Goal: Task Accomplishment & Management: Use online tool/utility

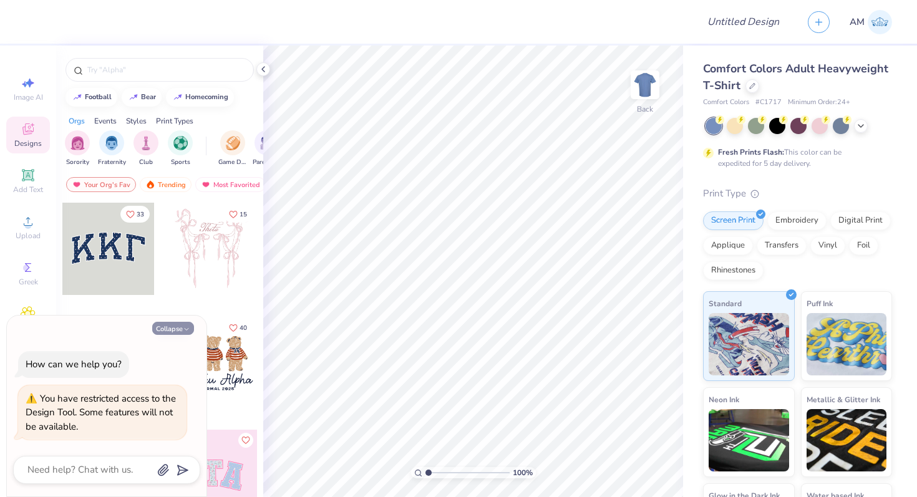
click at [172, 326] on button "Collapse" at bounding box center [173, 328] width 42 height 13
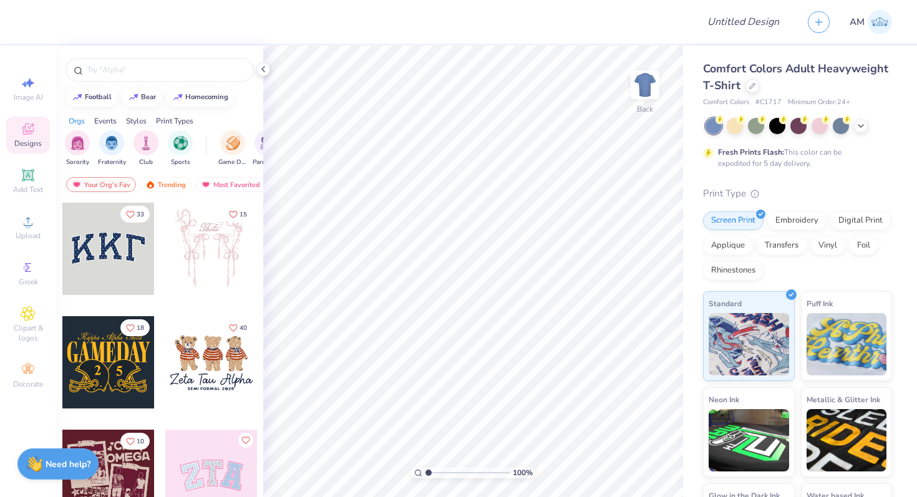
type textarea "x"
click at [30, 269] on icon at bounding box center [28, 267] width 15 height 15
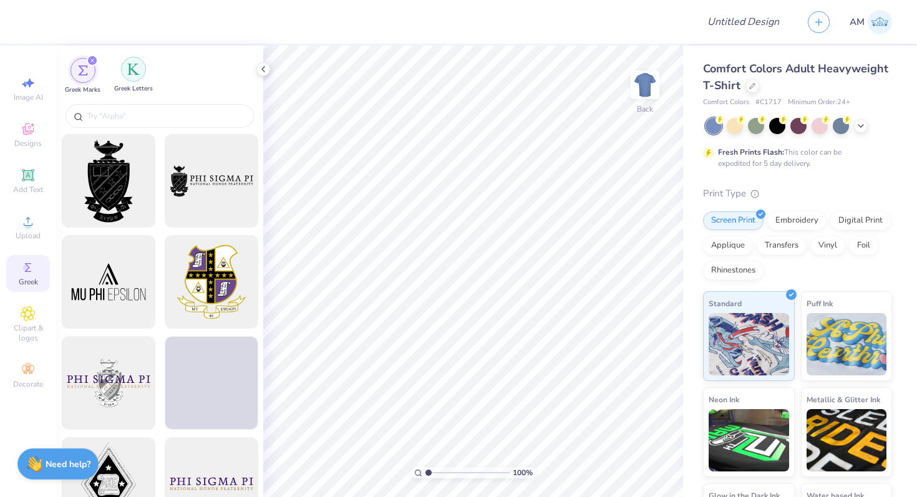
click at [134, 71] on img "filter for Greek Letters" at bounding box center [133, 69] width 12 height 12
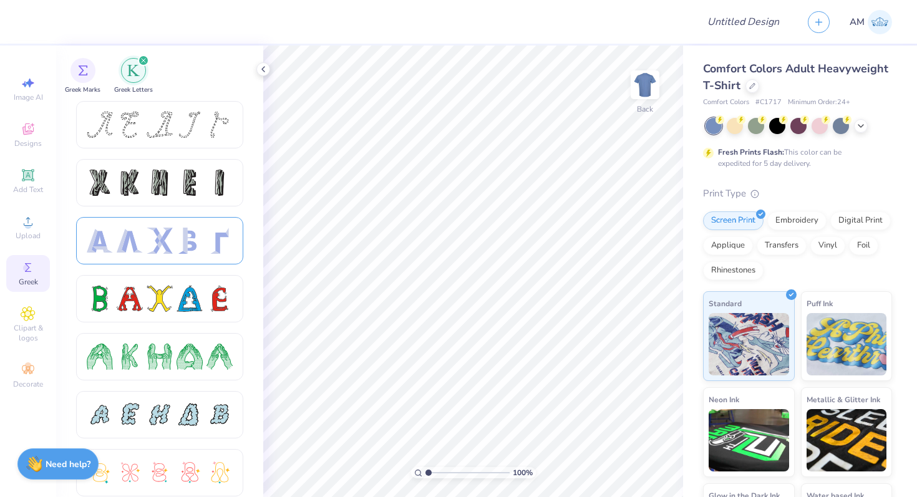
scroll to position [530, 0]
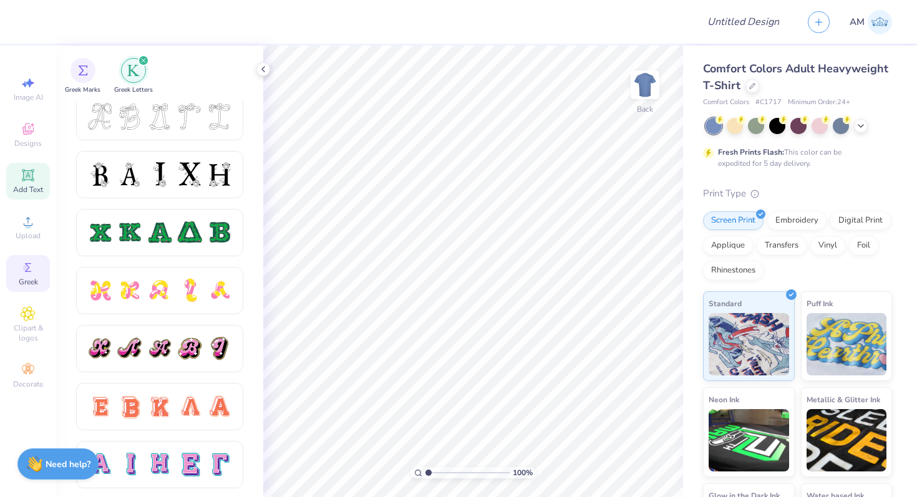
click at [28, 191] on span "Add Text" at bounding box center [28, 190] width 30 height 10
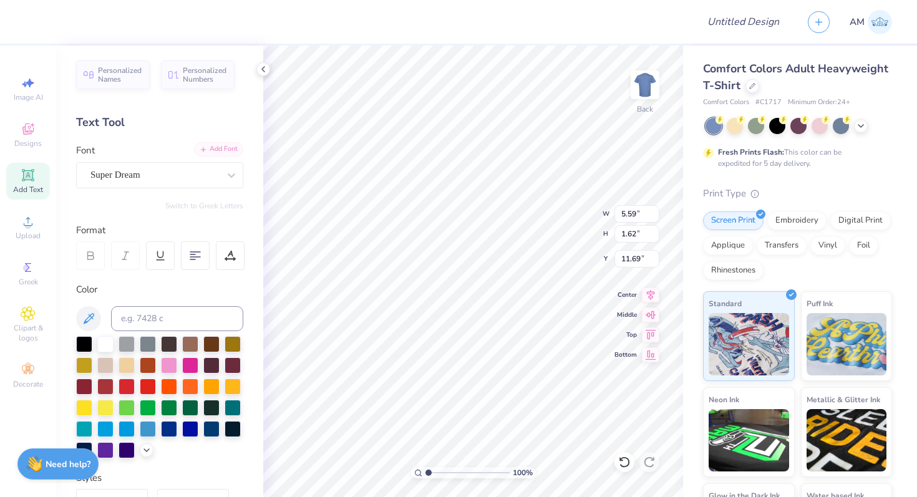
click at [227, 152] on div "Add Font" at bounding box center [218, 149] width 49 height 14
paste textarea
click at [544, 222] on div "100 % Back W 5.59 5.59 " H 1.62 1.62 " Y 11.69 11.69 " Center Middle Top Bottom" at bounding box center [473, 272] width 420 height 452
click at [29, 221] on icon at bounding box center [28, 221] width 15 height 15
click at [37, 133] on div "Designs" at bounding box center [28, 135] width 44 height 37
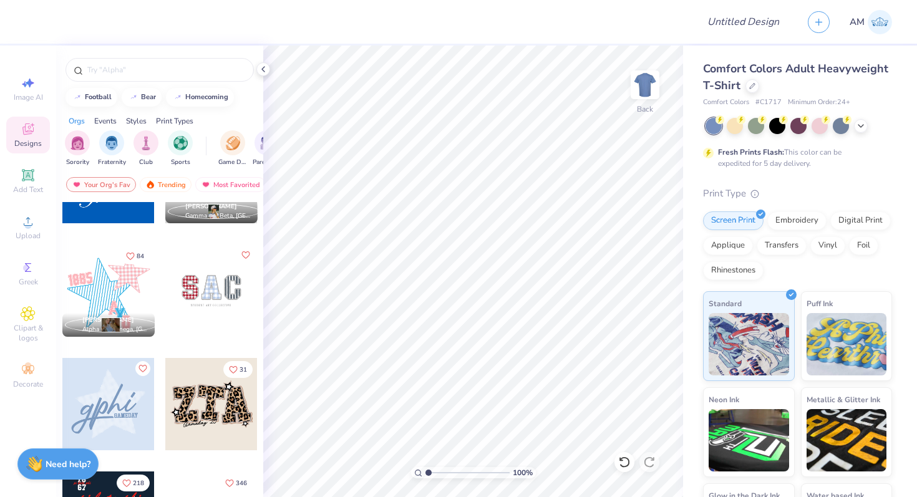
scroll to position [867, 0]
click at [24, 321] on div "Clipart & logos" at bounding box center [28, 324] width 44 height 47
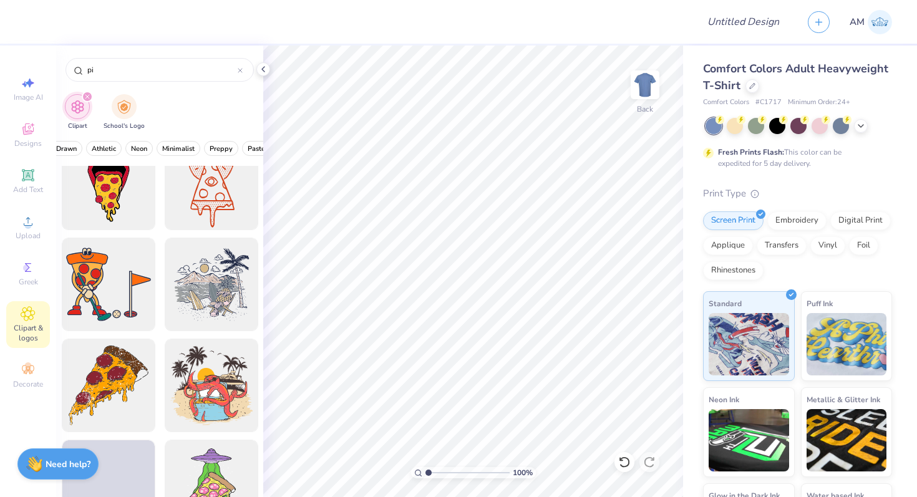
scroll to position [0, 516]
type input "pi"
click at [24, 129] on icon at bounding box center [28, 131] width 10 height 8
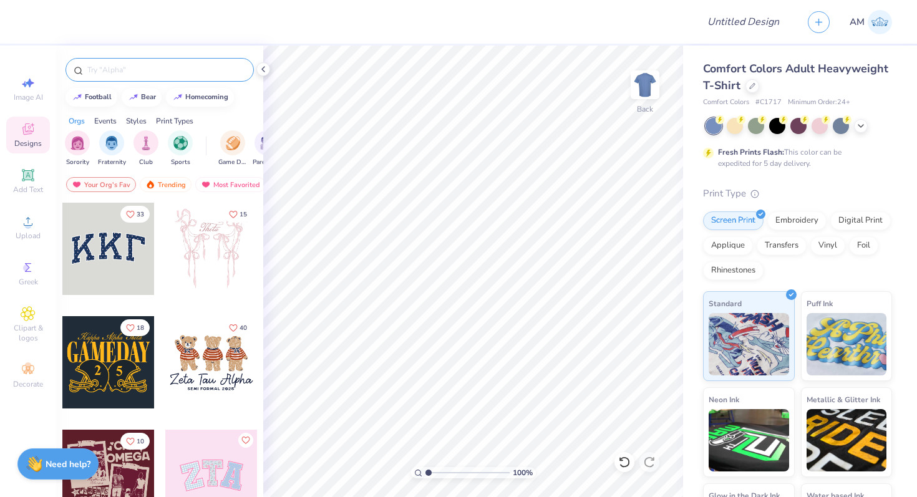
click at [114, 70] on input "text" at bounding box center [166, 70] width 160 height 12
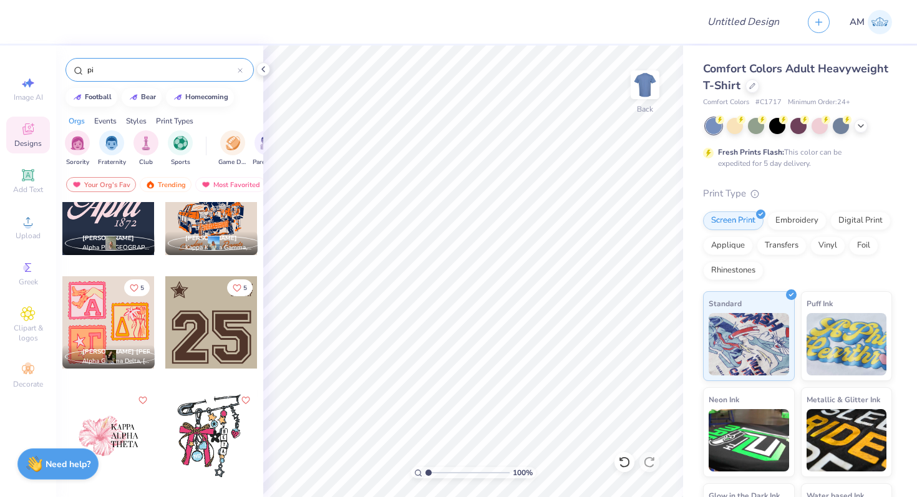
scroll to position [268, 0]
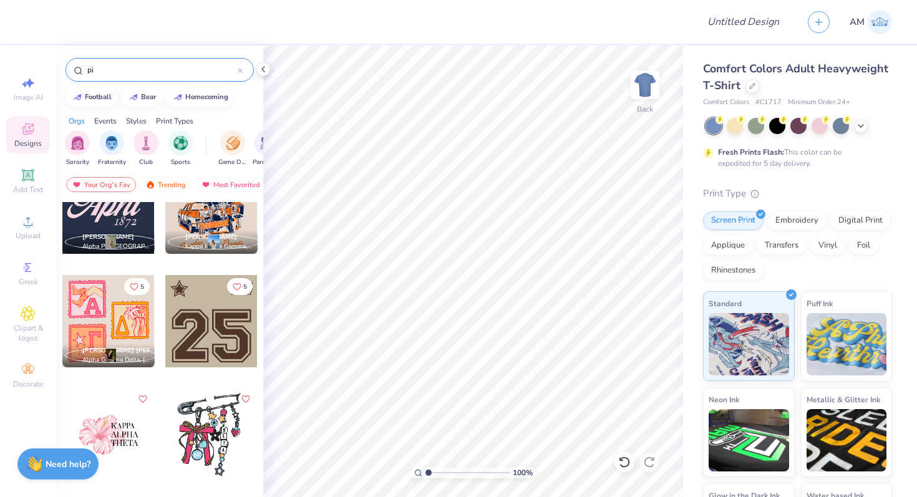
type input "pi"
click at [26, 187] on span "Add Text" at bounding box center [28, 190] width 30 height 10
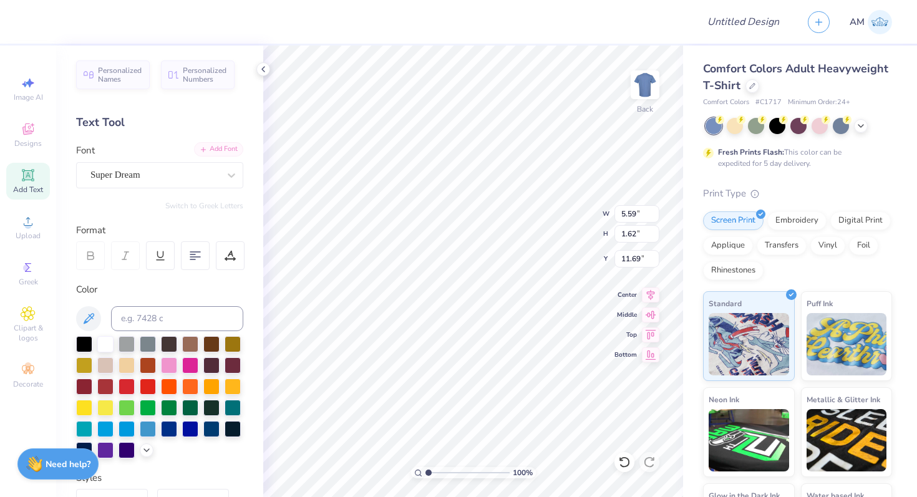
click at [235, 149] on div "Add Font" at bounding box center [218, 149] width 49 height 14
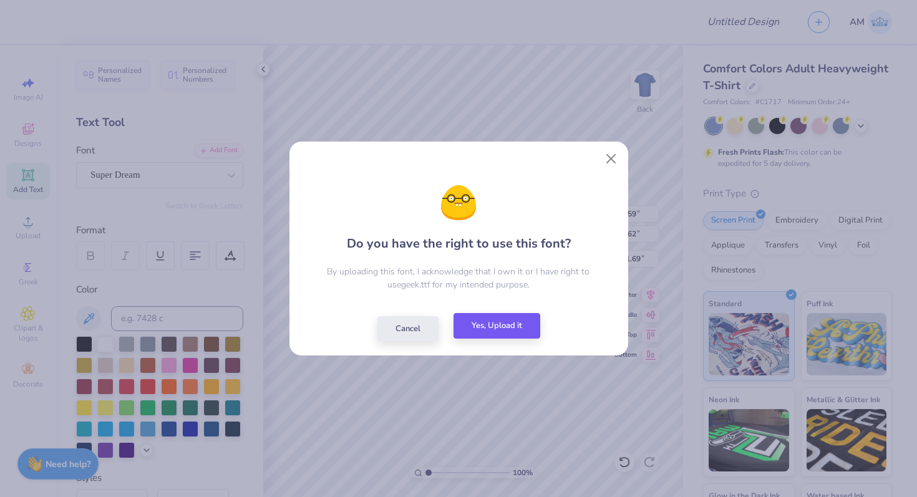
click at [516, 336] on button "Yes, Upload it" at bounding box center [496, 326] width 87 height 26
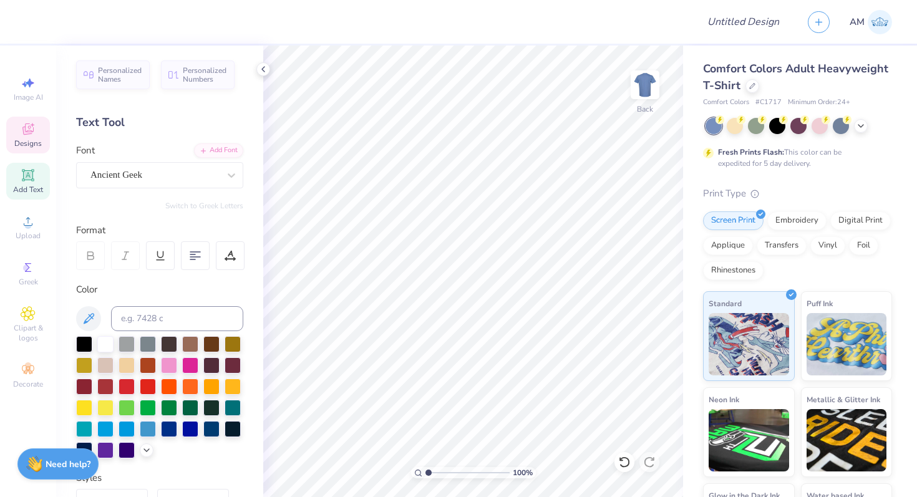
click at [29, 139] on span "Designs" at bounding box center [27, 143] width 27 height 10
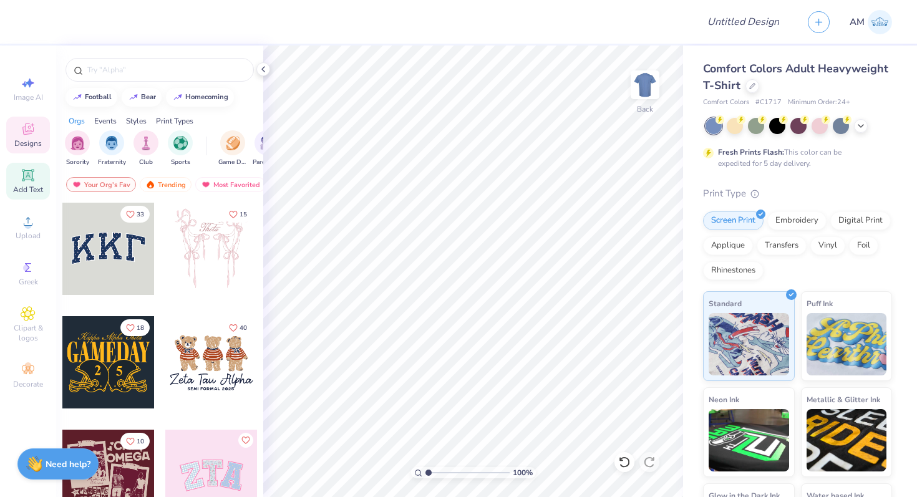
click at [26, 177] on icon at bounding box center [28, 175] width 12 height 12
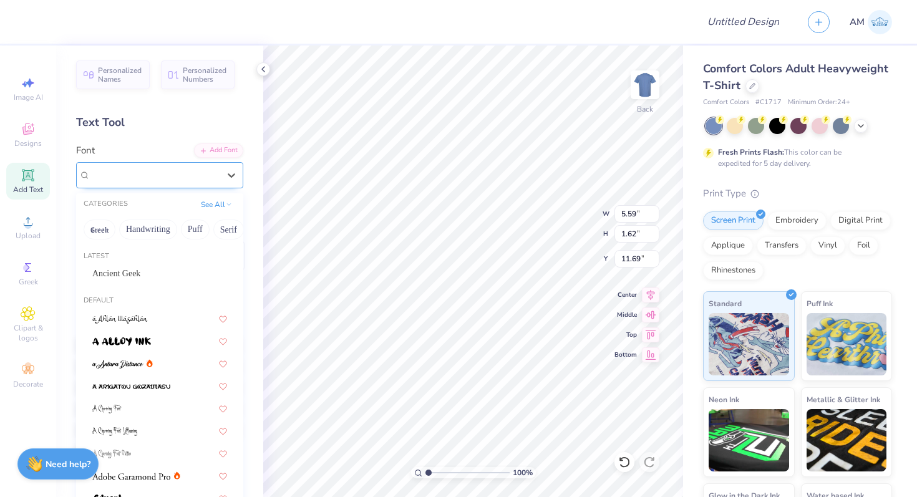
click at [201, 171] on div "Super Dream" at bounding box center [154, 174] width 131 height 19
click at [143, 148] on div "Font option Super Dream selected, 274 of 312. 312 results available. Use Up and…" at bounding box center [159, 165] width 167 height 45
click at [163, 173] on div "Super Dream" at bounding box center [154, 174] width 131 height 19
click at [160, 279] on div "Ancient Geek" at bounding box center [159, 273] width 135 height 13
type input "5.71"
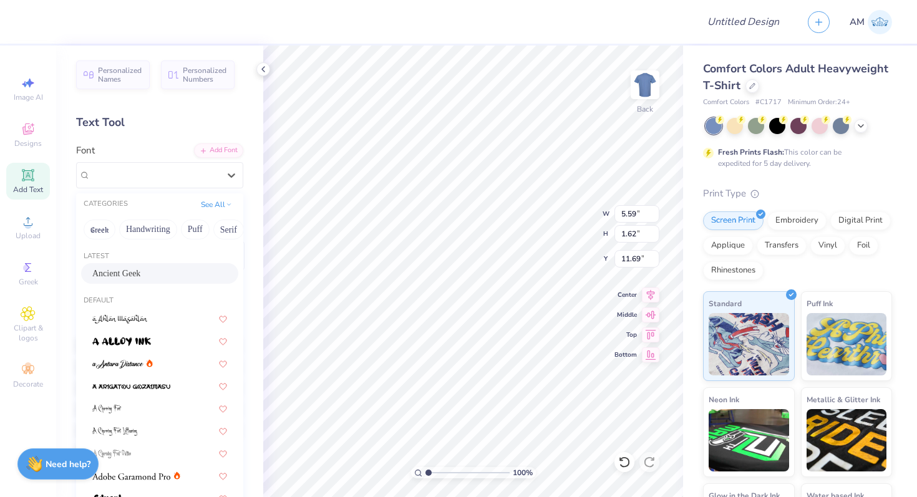
type input "1.53"
type input "11.73"
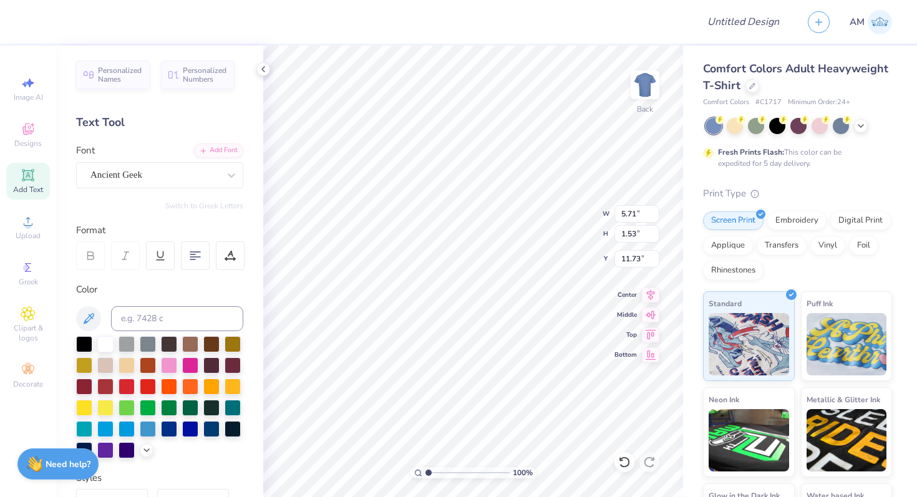
type textarea "pi"
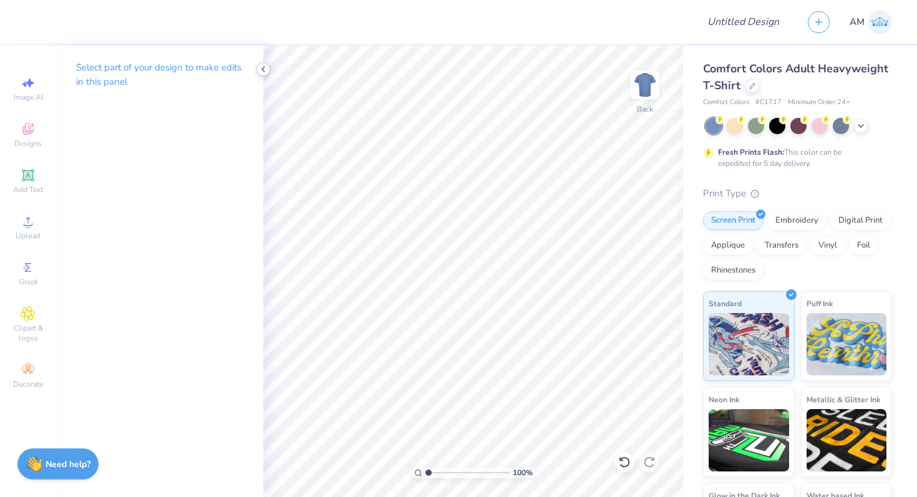
click at [262, 67] on icon at bounding box center [263, 69] width 10 height 10
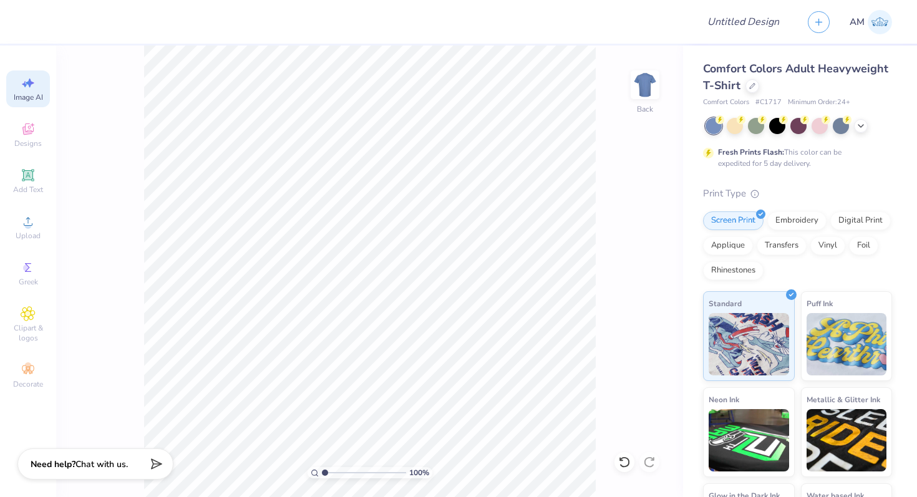
click at [26, 98] on span "Image AI" at bounding box center [28, 97] width 29 height 10
select select "4"
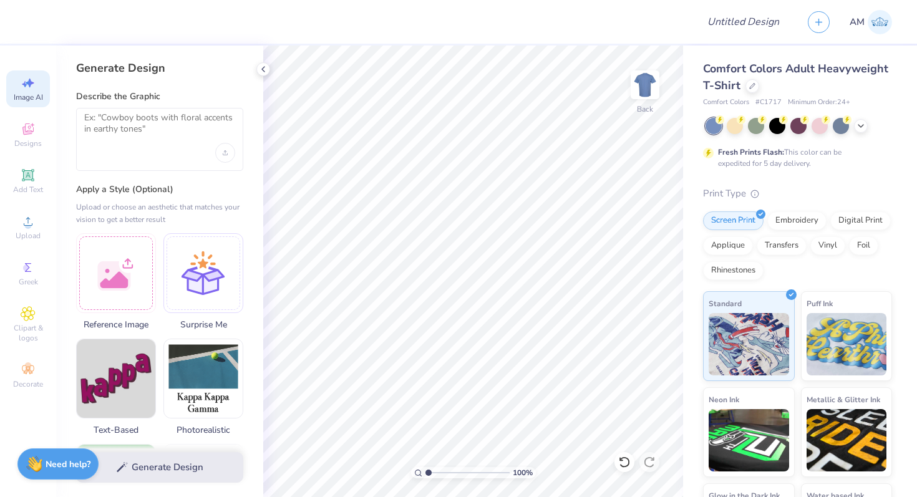
click at [143, 148] on div at bounding box center [159, 139] width 167 height 63
click at [128, 126] on textarea at bounding box center [159, 127] width 151 height 31
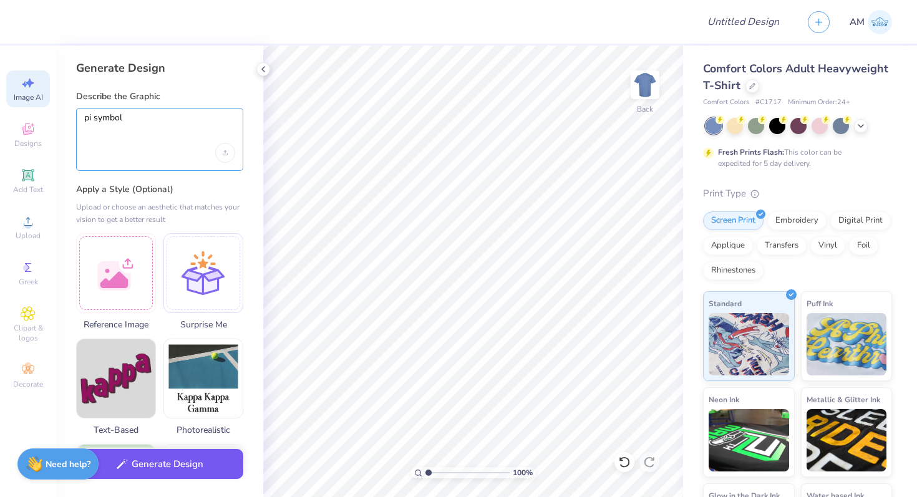
type textarea "pi symbol"
click at [195, 475] on button "Generate Design" at bounding box center [159, 464] width 167 height 31
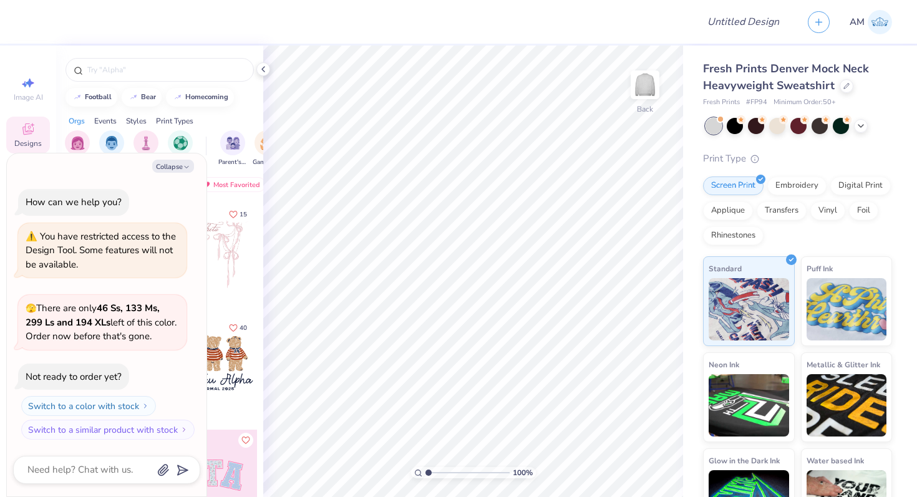
type textarea "x"
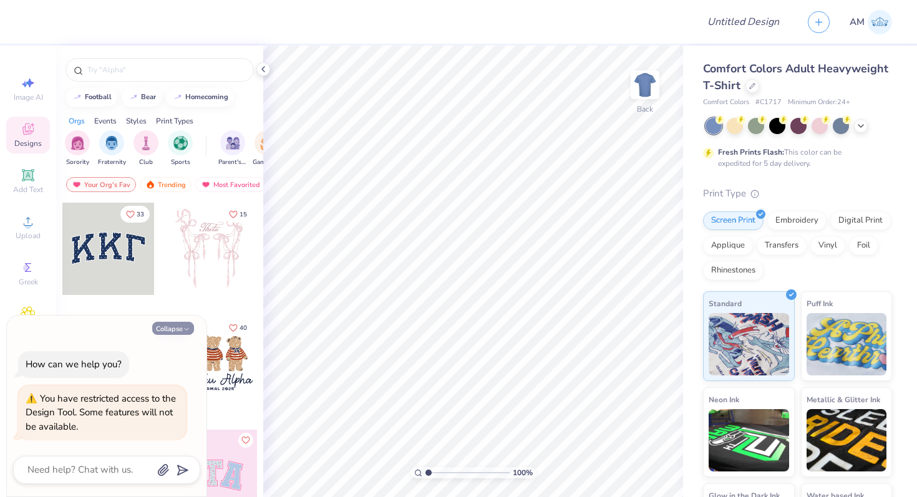
click at [162, 330] on button "Collapse" at bounding box center [173, 328] width 42 height 13
type textarea "x"
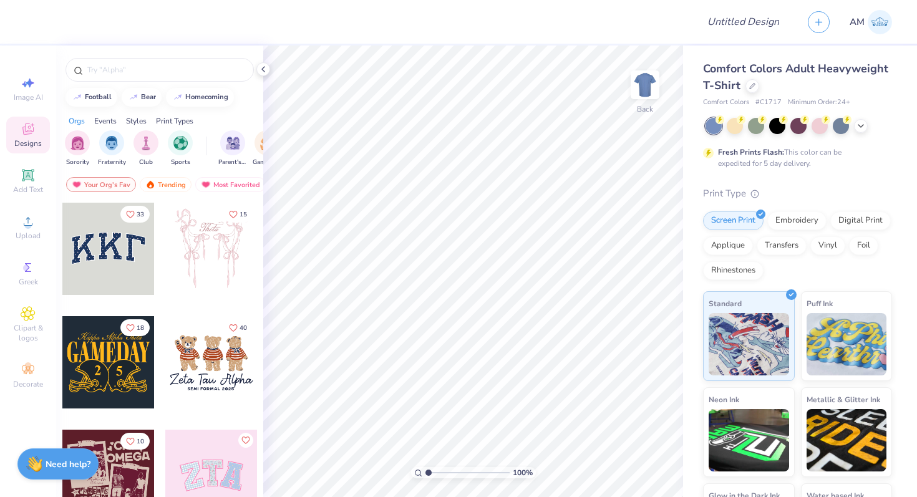
click at [212, 362] on div at bounding box center [211, 362] width 92 height 92
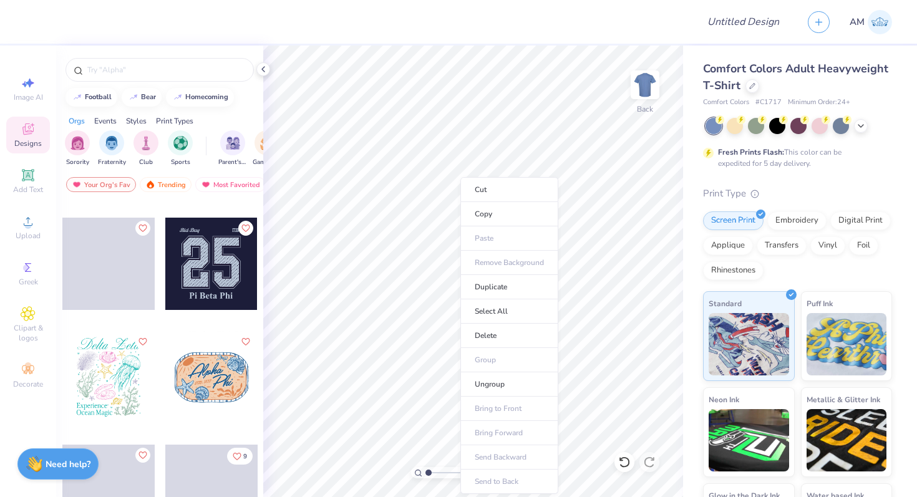
scroll to position [5211, 0]
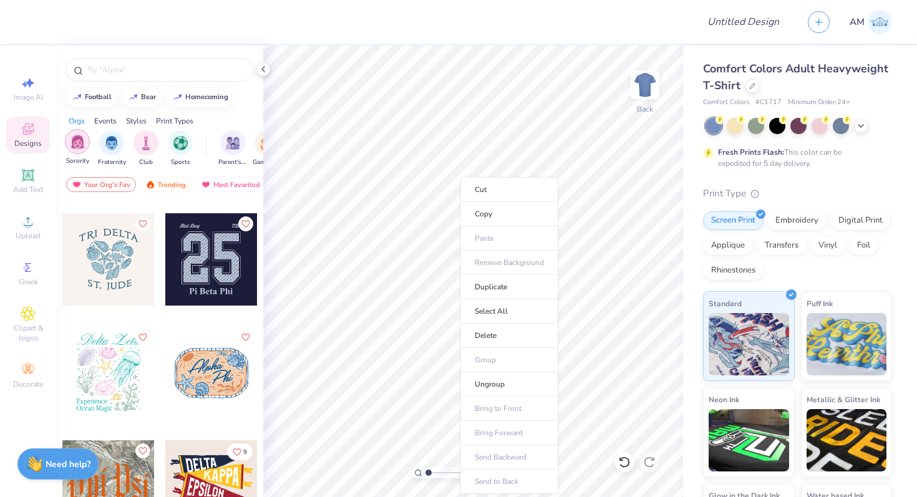
click at [75, 150] on div "filter for Sorority" at bounding box center [77, 141] width 25 height 25
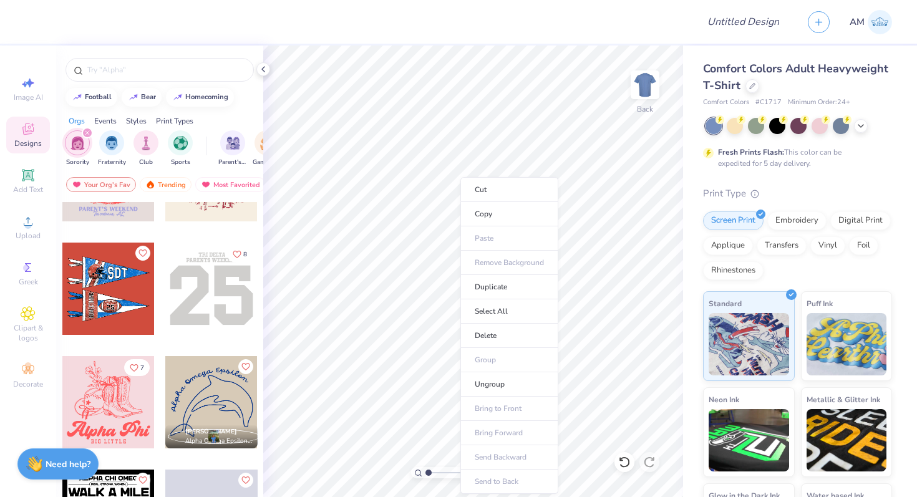
scroll to position [8824, 0]
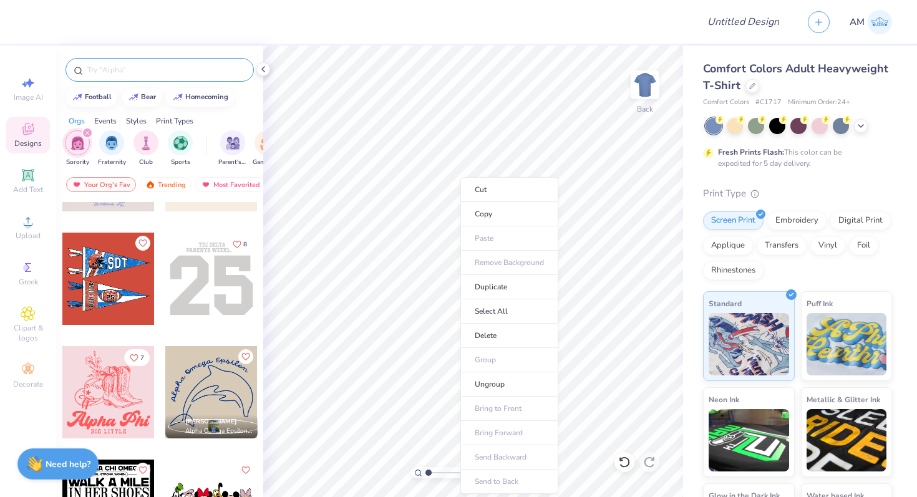
click at [188, 74] on input "text" at bounding box center [166, 70] width 160 height 12
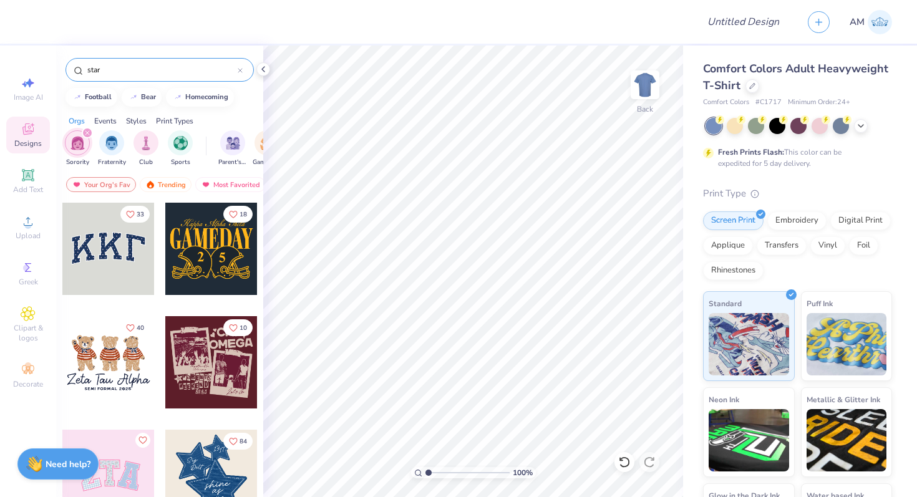
type input "star"
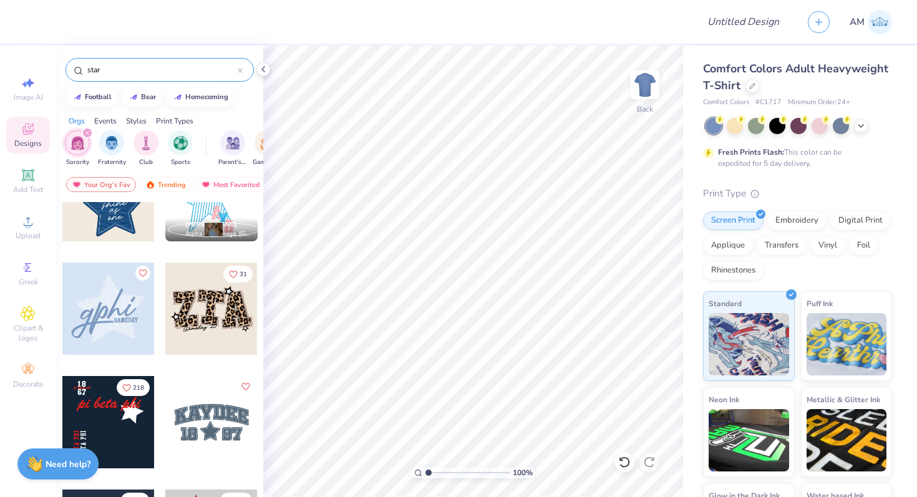
scroll to position [73, 0]
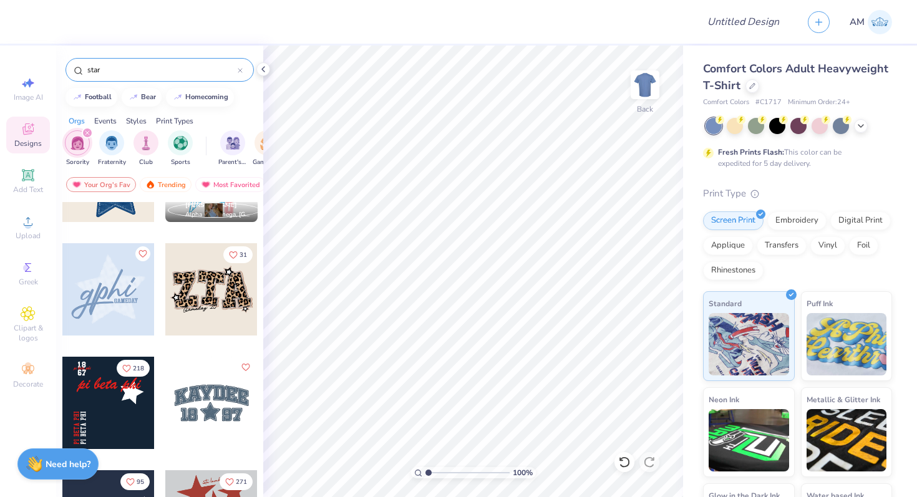
click at [87, 130] on icon "filter for Sorority" at bounding box center [87, 132] width 5 height 5
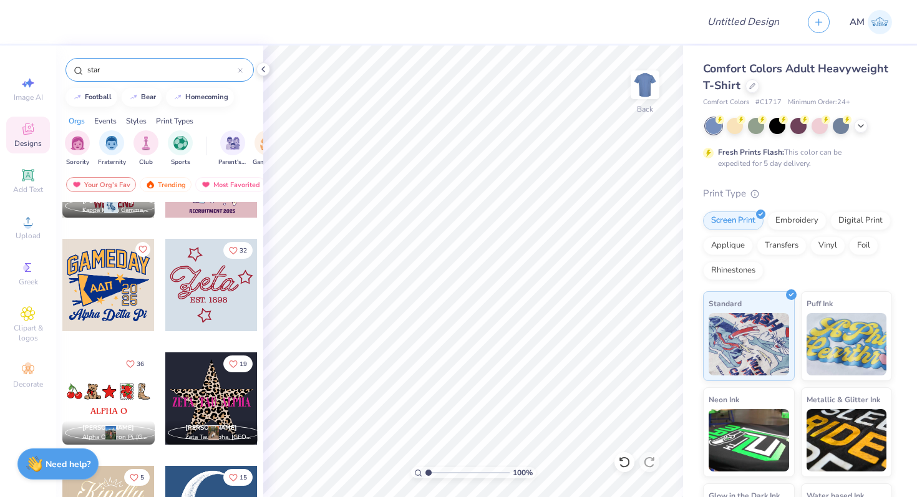
scroll to position [3074, 0]
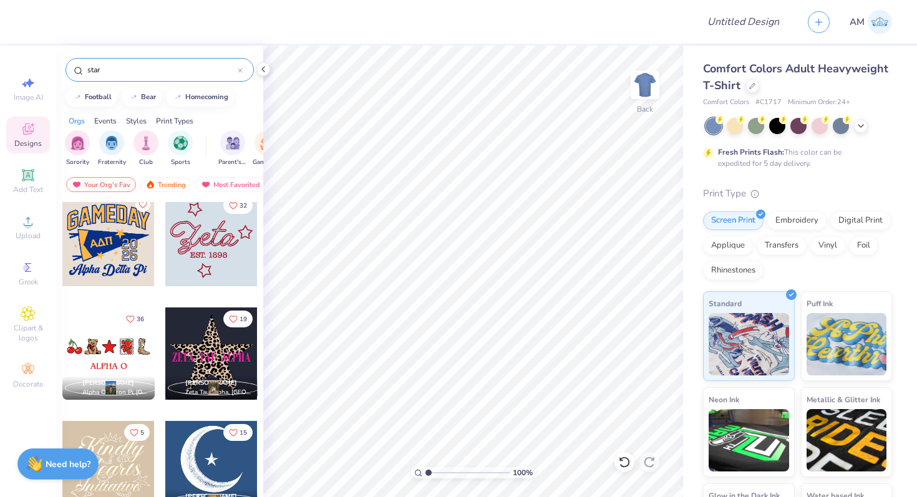
click at [238, 68] on icon at bounding box center [240, 70] width 5 height 5
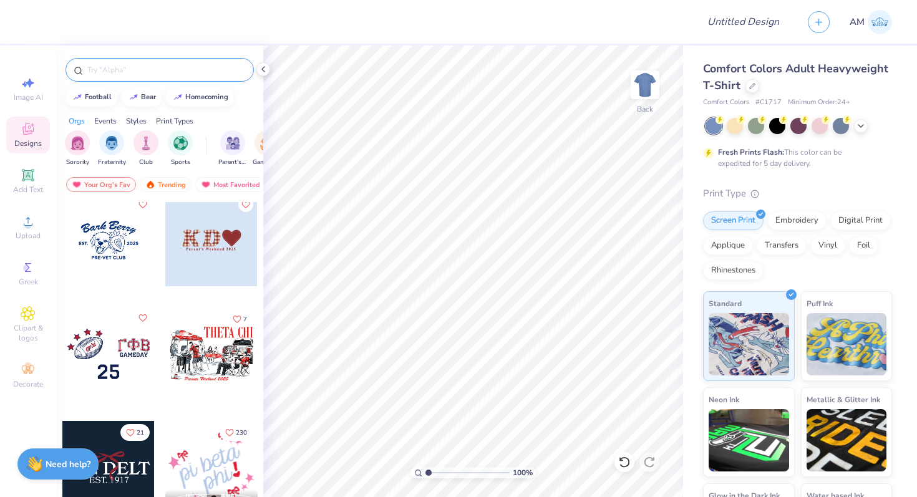
click at [175, 69] on input "text" at bounding box center [166, 70] width 160 height 12
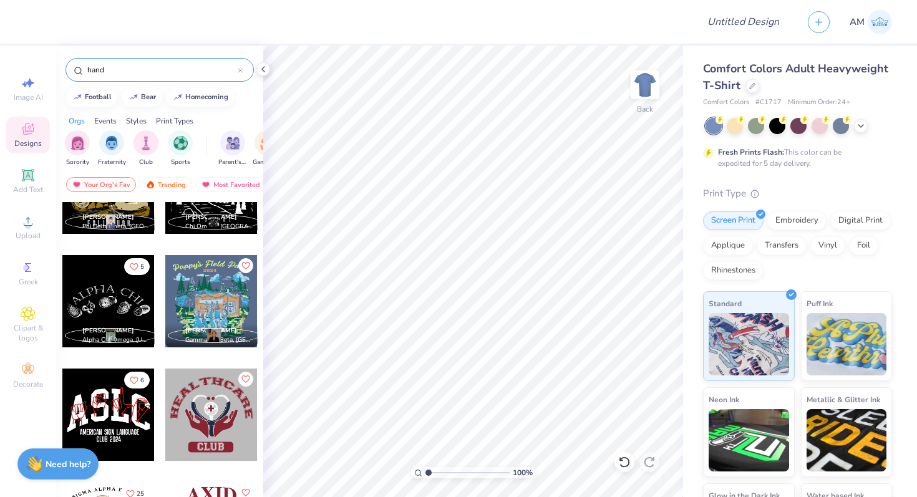
scroll to position [746, 0]
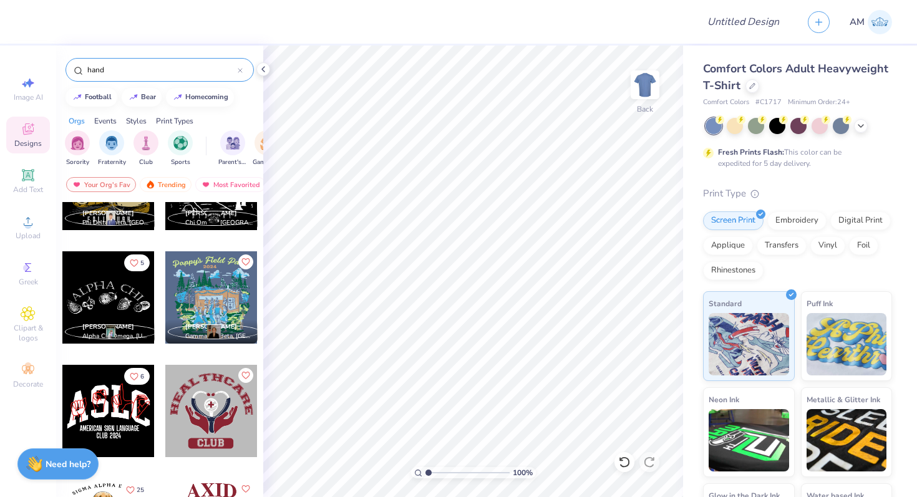
click at [98, 69] on input "hand" at bounding box center [162, 70] width 152 height 12
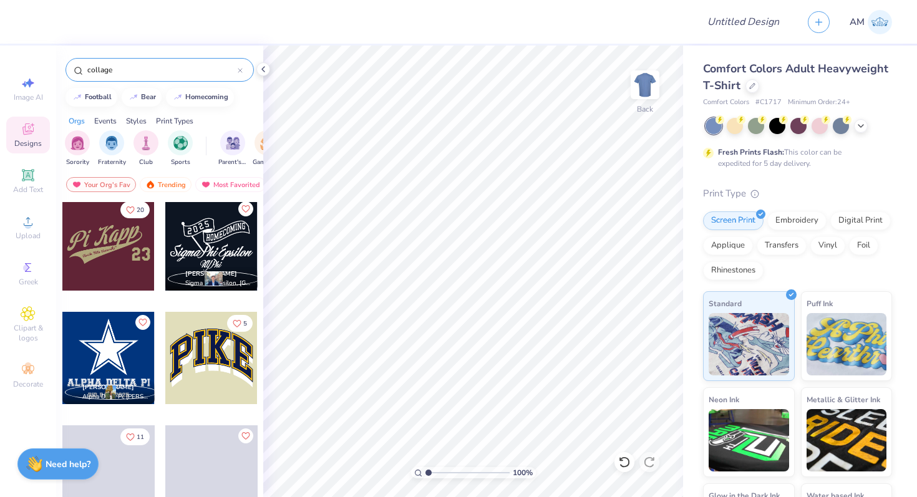
scroll to position [1260, 0]
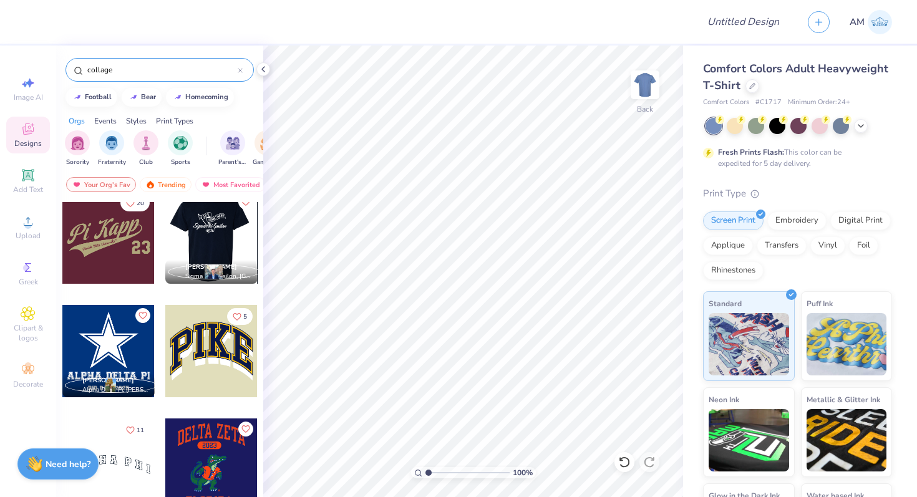
click at [90, 68] on input "collage" at bounding box center [162, 70] width 152 height 12
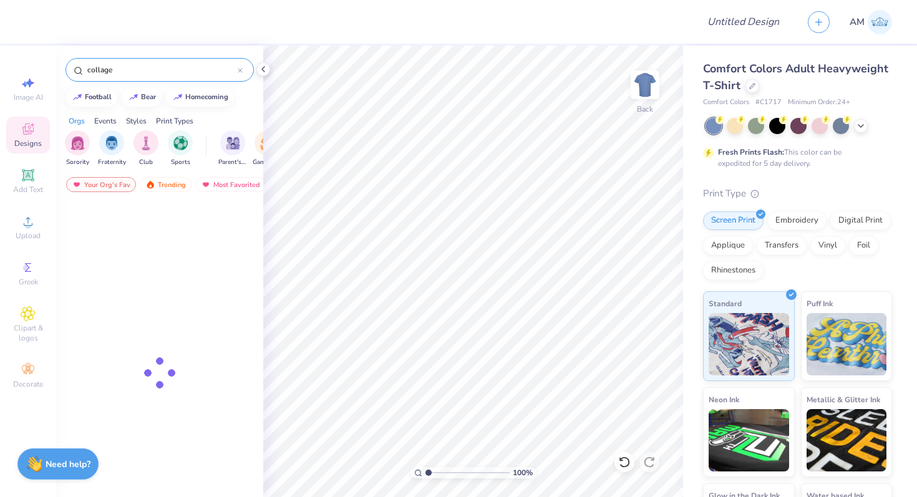
click at [101, 69] on input "collage" at bounding box center [162, 70] width 152 height 12
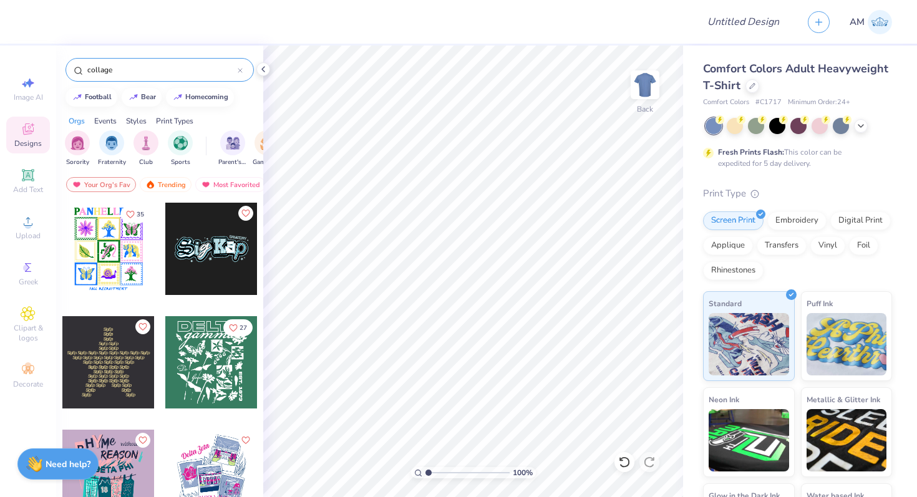
click at [101, 69] on input "collage" at bounding box center [162, 70] width 152 height 12
type input "frames"
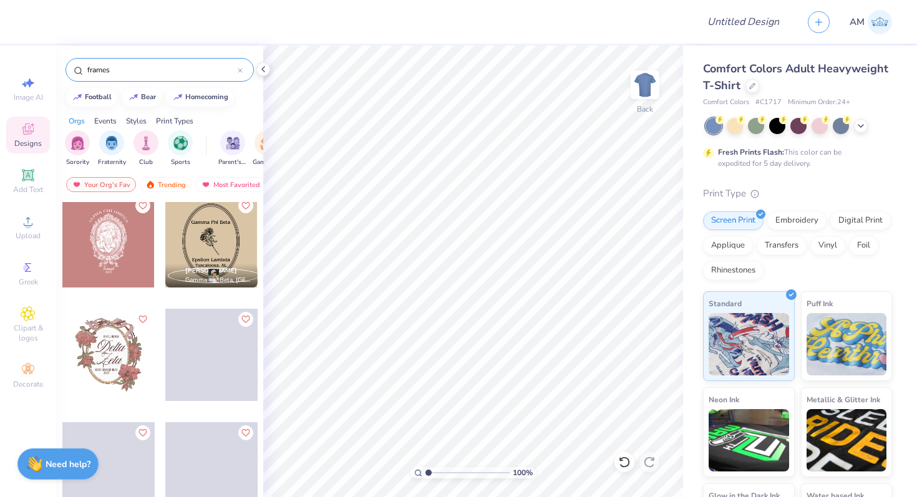
scroll to position [624, 0]
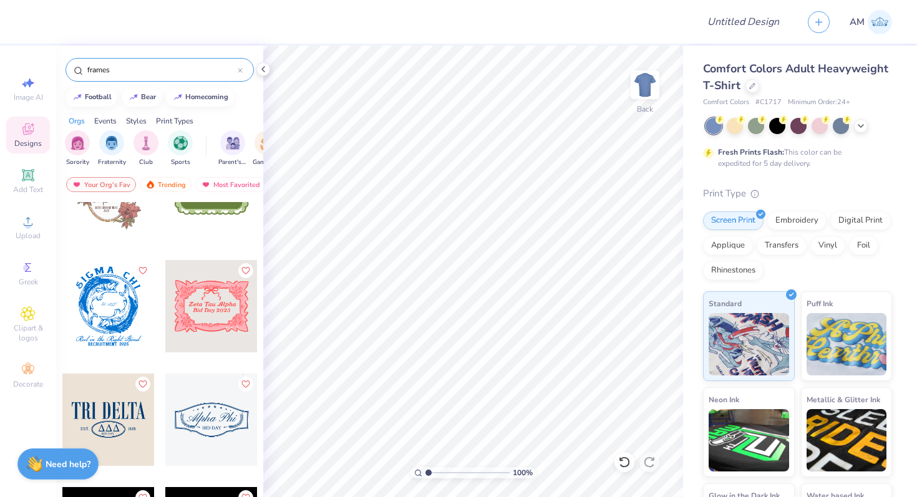
click at [238, 69] on icon at bounding box center [240, 70] width 5 height 5
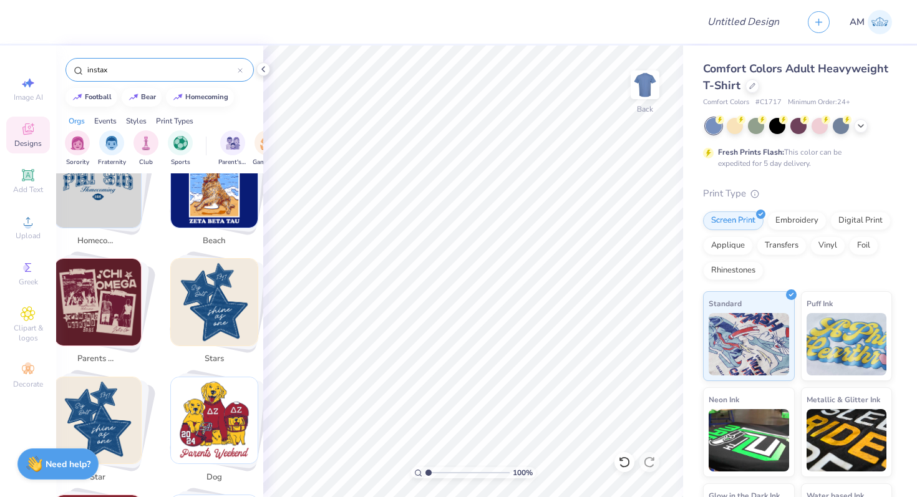
scroll to position [415, 0]
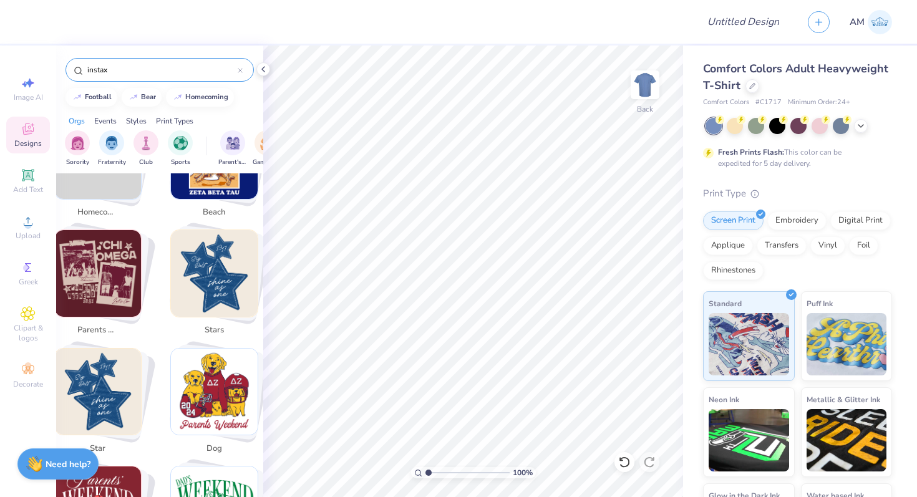
click at [89, 295] on img "Stack Card Button parents weekend" at bounding box center [98, 273] width 87 height 87
type input "parents weekend"
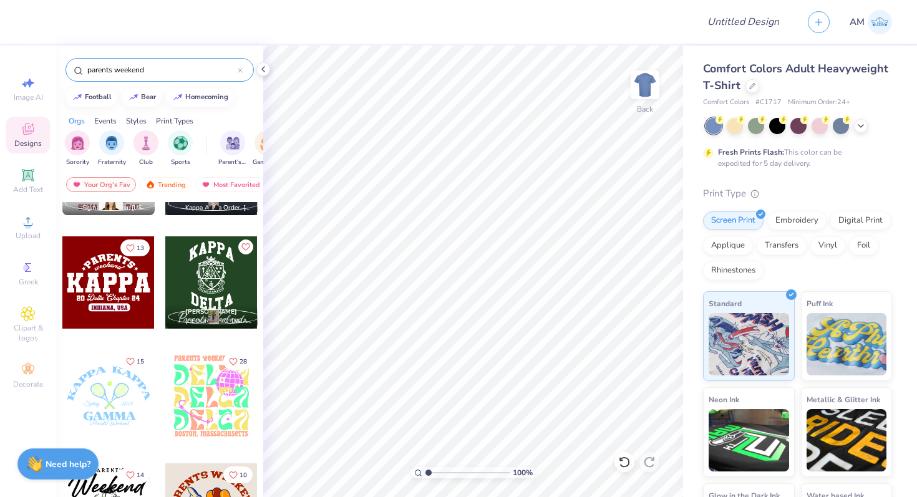
scroll to position [2237, 0]
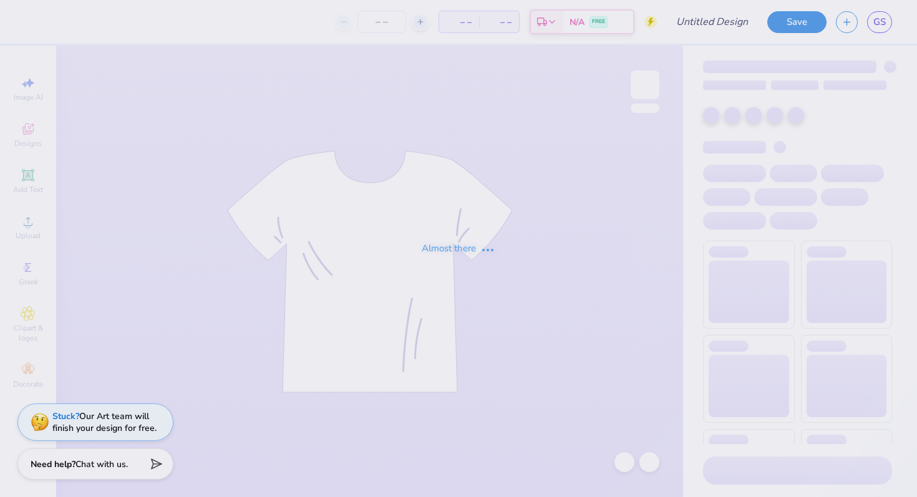
type input "pw 3"
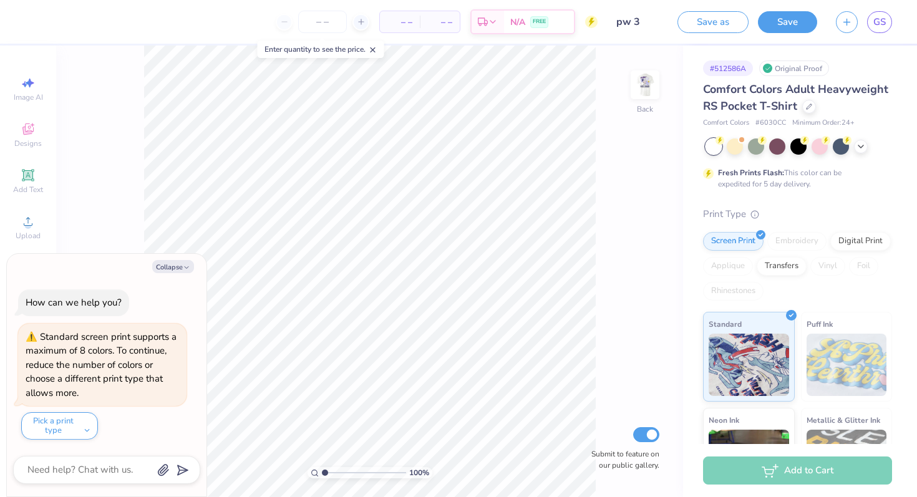
click at [641, 88] on img at bounding box center [644, 84] width 25 height 25
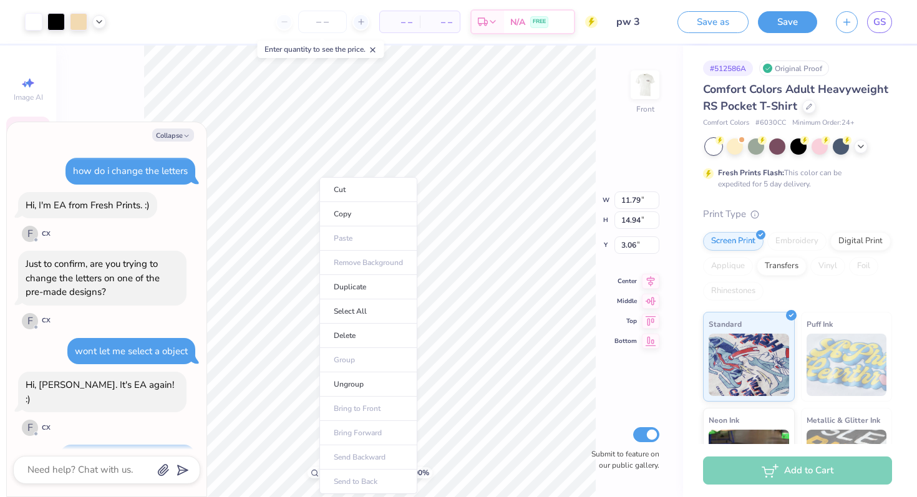
scroll to position [720, 0]
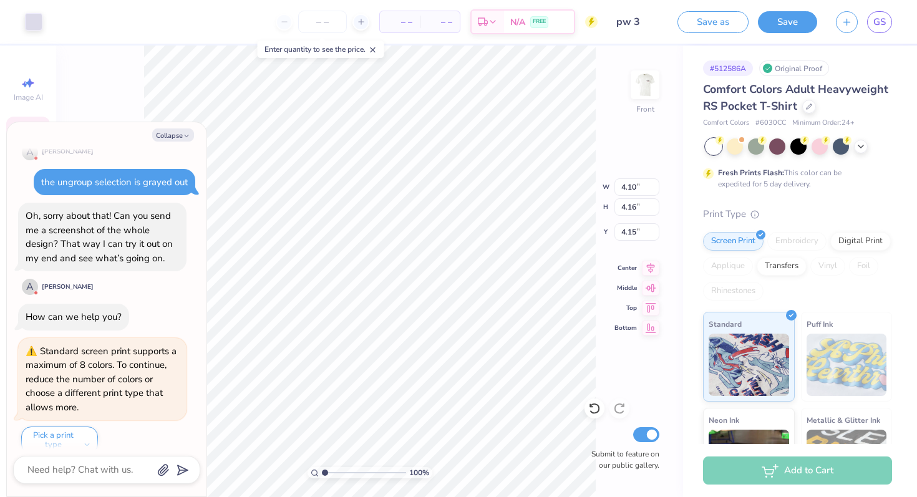
type textarea "x"
type input "4.10"
type input "4.16"
type input "4.15"
type textarea "x"
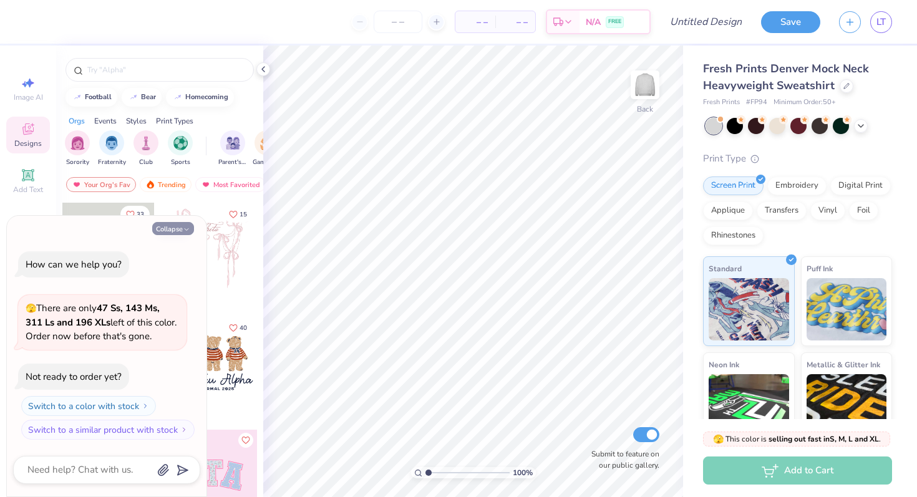
click at [175, 230] on button "Collapse" at bounding box center [173, 228] width 42 height 13
type textarea "x"
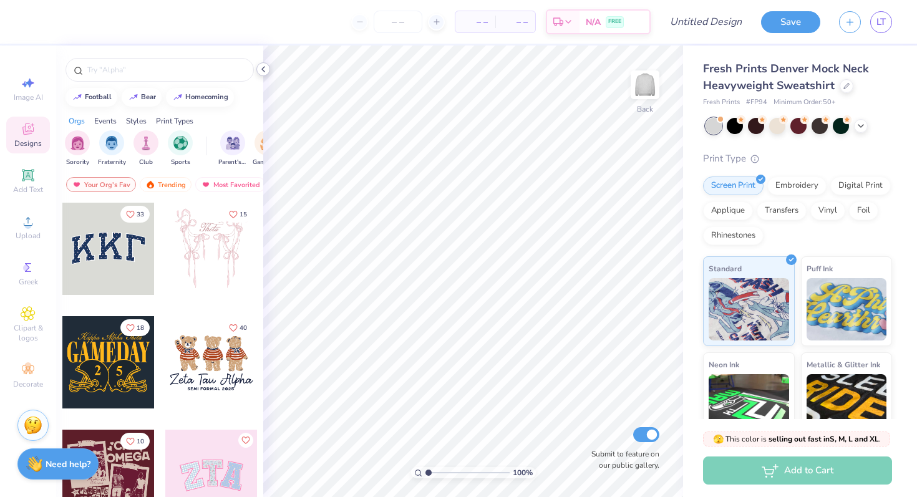
click at [263, 69] on icon at bounding box center [263, 69] width 10 height 10
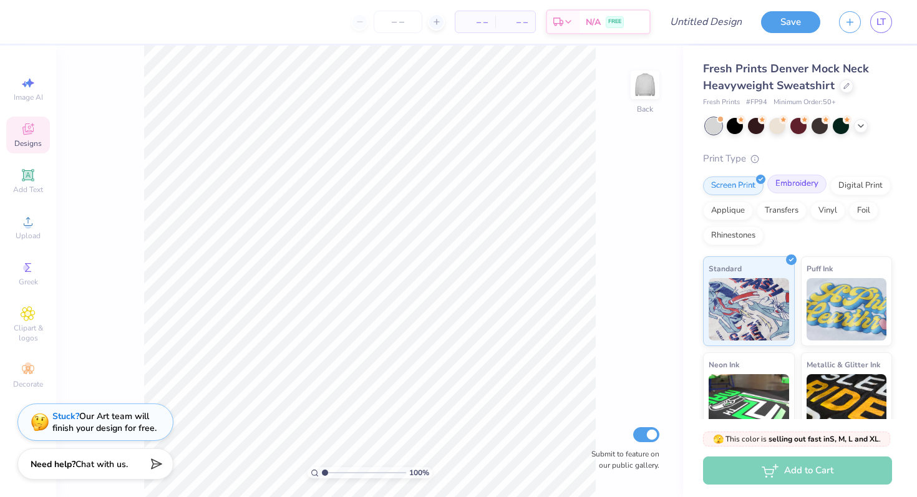
click at [810, 191] on div "Embroidery" at bounding box center [796, 184] width 59 height 19
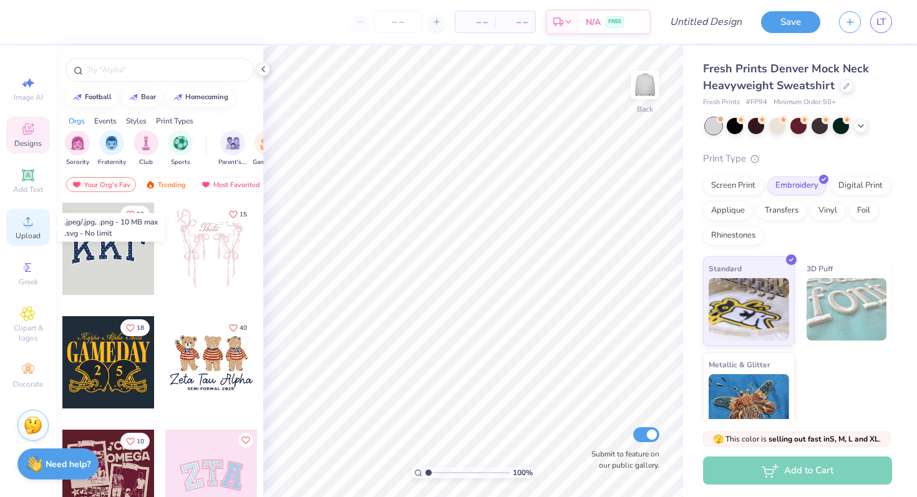
click at [20, 225] on div "Upload" at bounding box center [28, 227] width 44 height 37
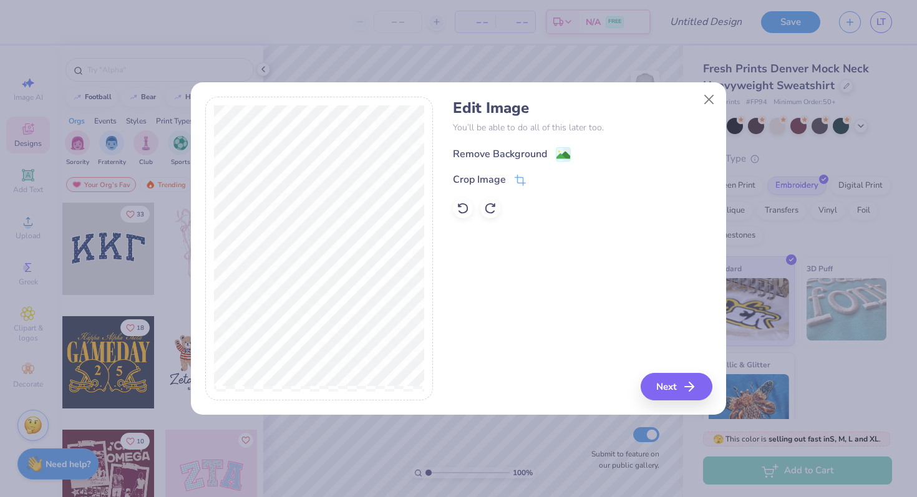
click at [525, 155] on div "Remove Background" at bounding box center [500, 154] width 94 height 15
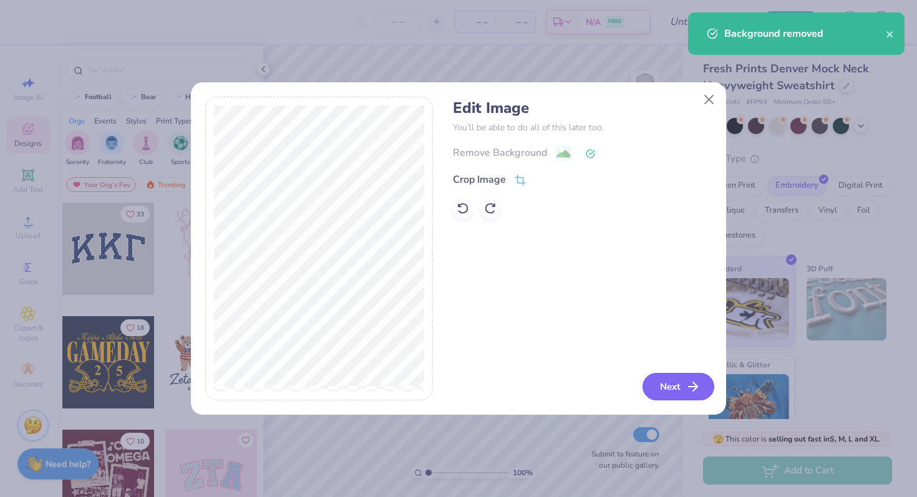
click at [685, 390] on icon "button" at bounding box center [692, 386] width 15 height 15
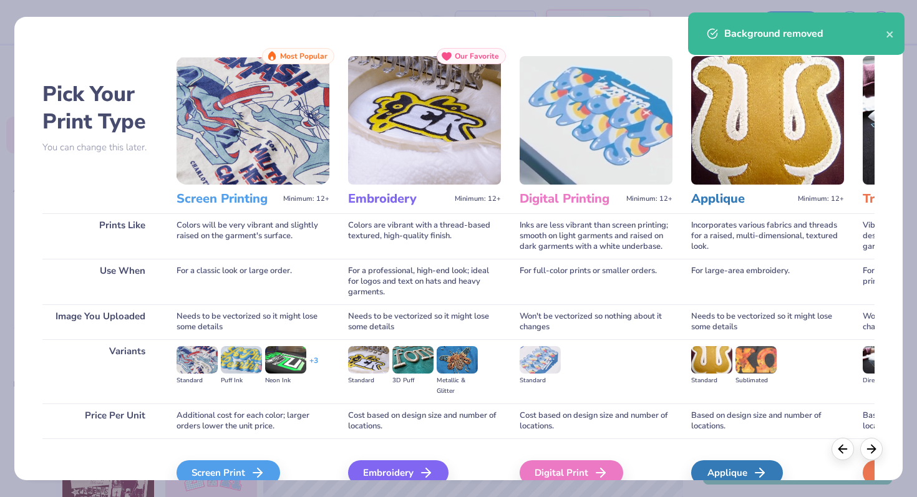
scroll to position [62, 0]
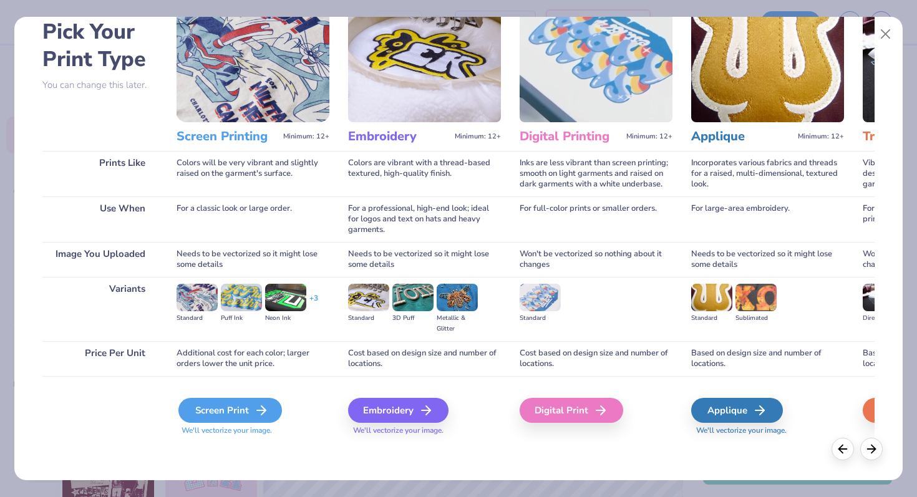
click at [225, 412] on div "Screen Print" at bounding box center [230, 410] width 104 height 25
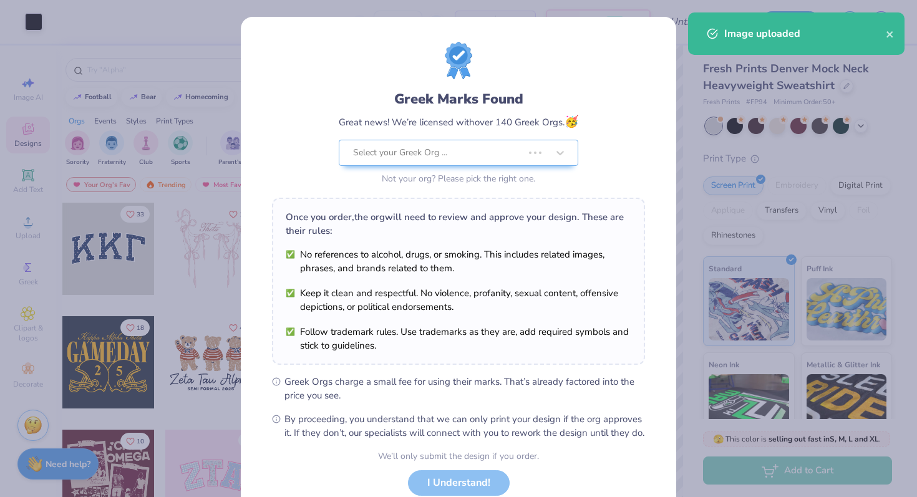
drag, startPoint x: 500, startPoint y: 276, endPoint x: 581, endPoint y: 331, distance: 97.4
click at [581, 331] on div "Once you order, the org will need to review and approve your design. These are …" at bounding box center [458, 281] width 373 height 167
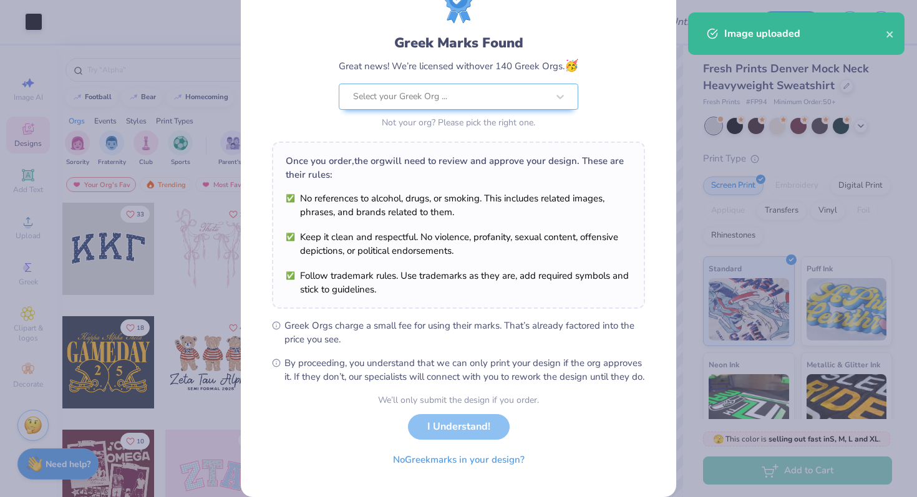
scroll to position [87, 0]
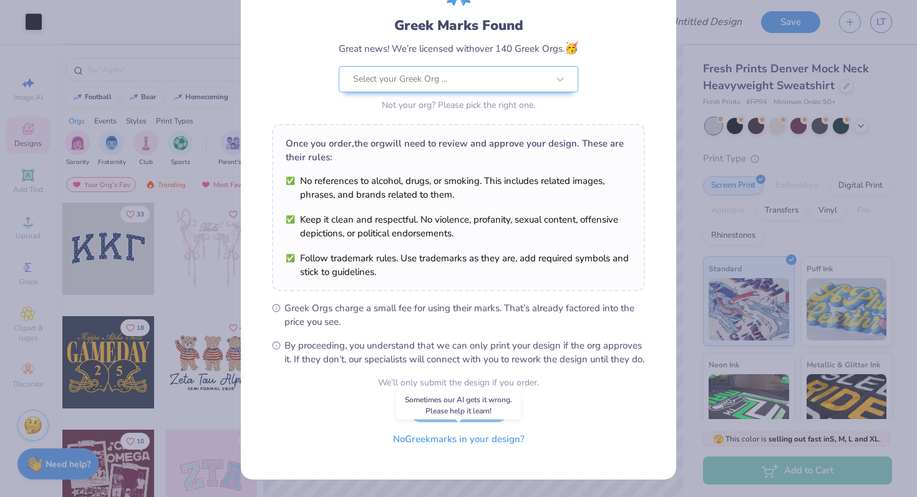
click at [501, 441] on button "No Greek marks in your design?" at bounding box center [458, 440] width 153 height 26
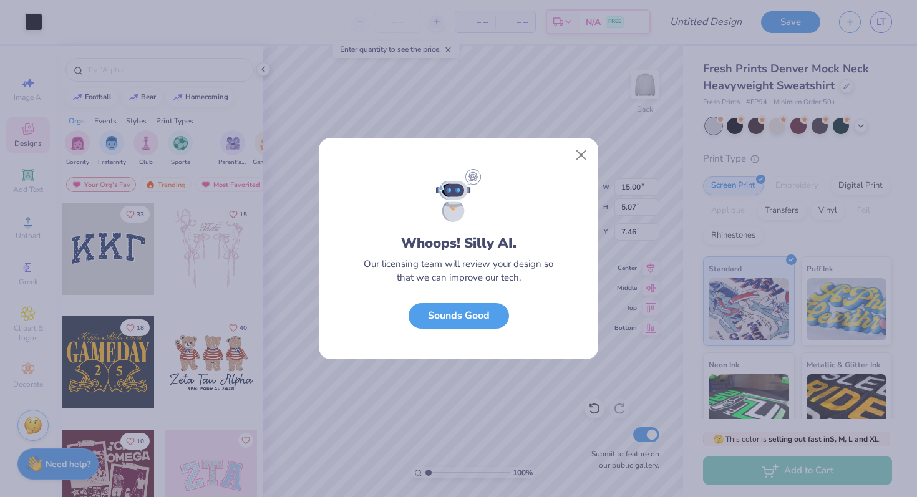
scroll to position [0, 0]
click at [455, 310] on button "Sounds Good" at bounding box center [459, 313] width 100 height 26
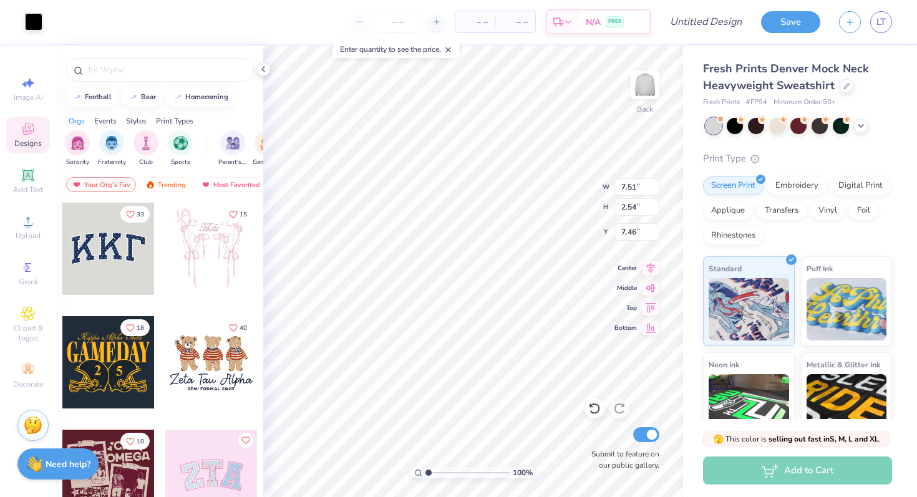
type input "7.51"
type input "2.54"
type input "3.00"
type input "6.77"
type input "2.29"
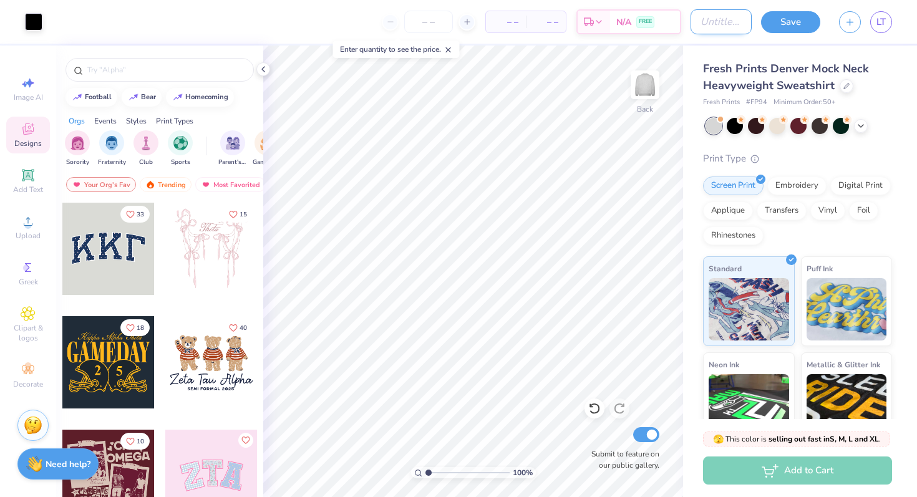
click at [695, 18] on input "Design Title" at bounding box center [720, 21] width 61 height 25
type input "Black Embroidery"
click at [783, 19] on button "Save" at bounding box center [790, 20] width 59 height 22
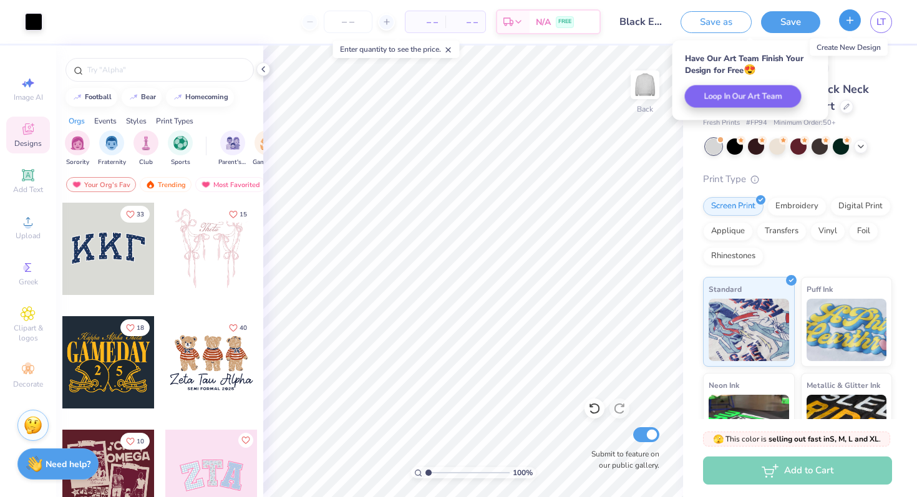
click at [851, 29] on button "button" at bounding box center [850, 20] width 22 height 22
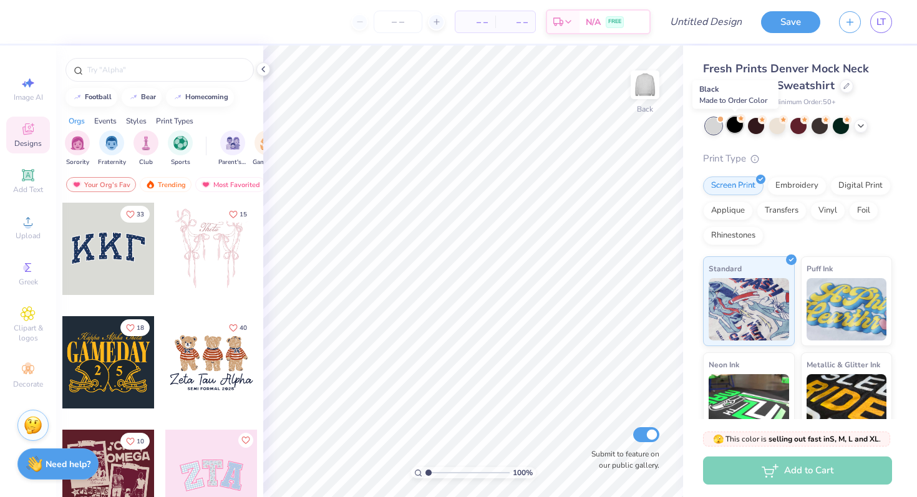
click at [732, 125] on div at bounding box center [735, 125] width 16 height 16
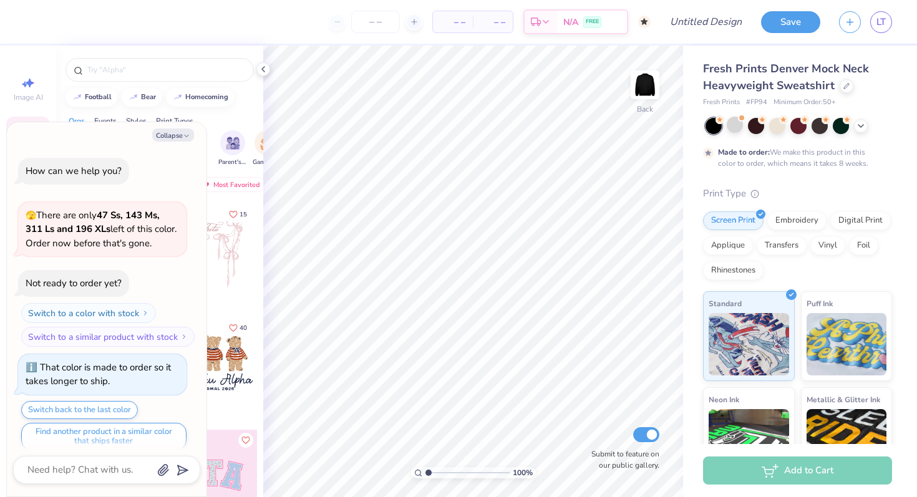
scroll to position [10, 0]
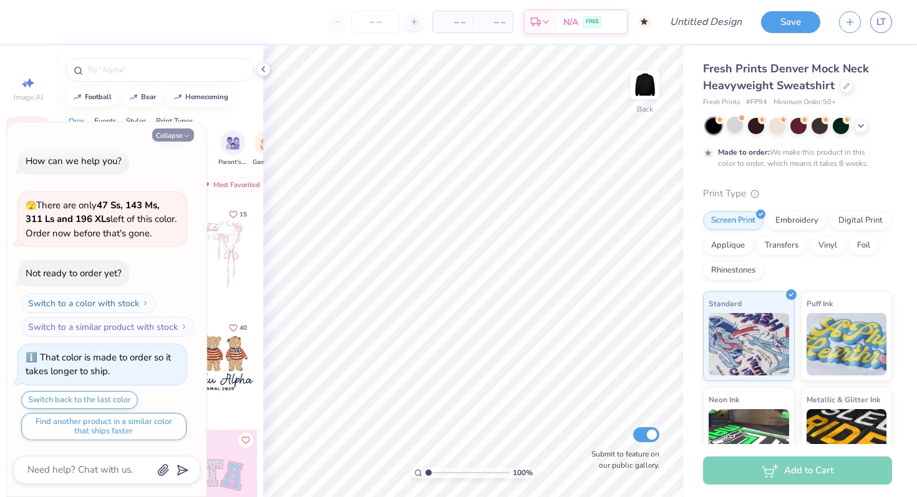
click at [170, 135] on button "Collapse" at bounding box center [173, 134] width 42 height 13
type textarea "x"
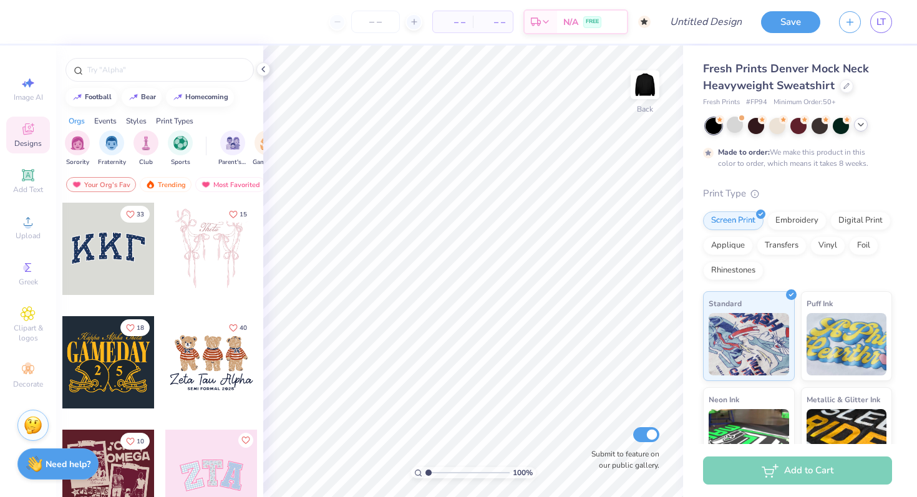
click at [859, 126] on icon at bounding box center [861, 125] width 10 height 10
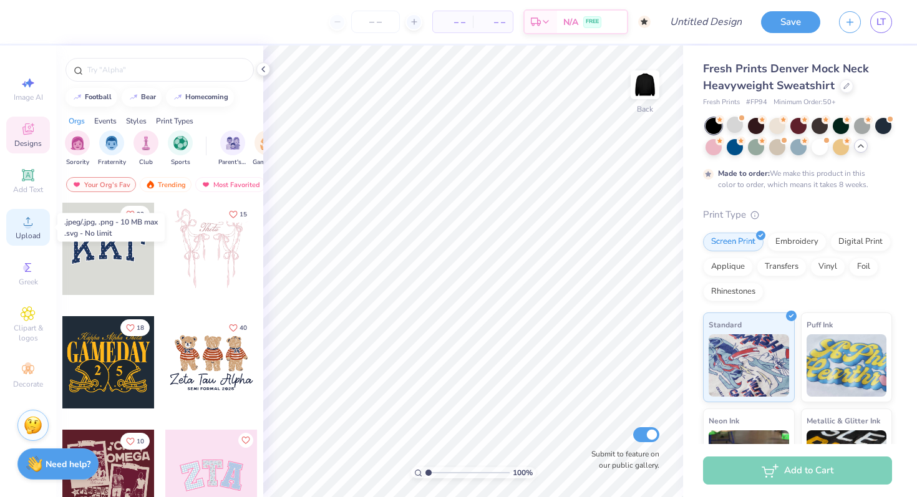
click at [27, 238] on span "Upload" at bounding box center [28, 236] width 25 height 10
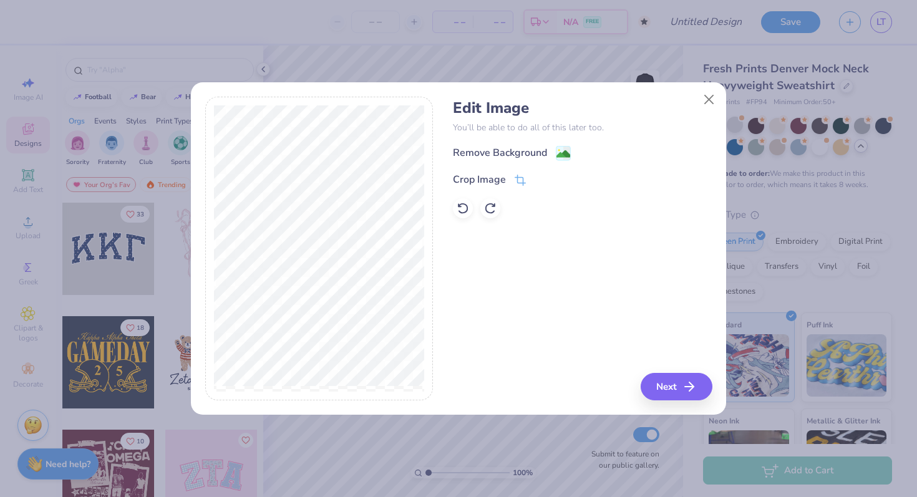
click at [506, 161] on div "Remove Background Crop Image" at bounding box center [582, 181] width 259 height 73
click at [510, 155] on div "Remove Background" at bounding box center [500, 154] width 94 height 15
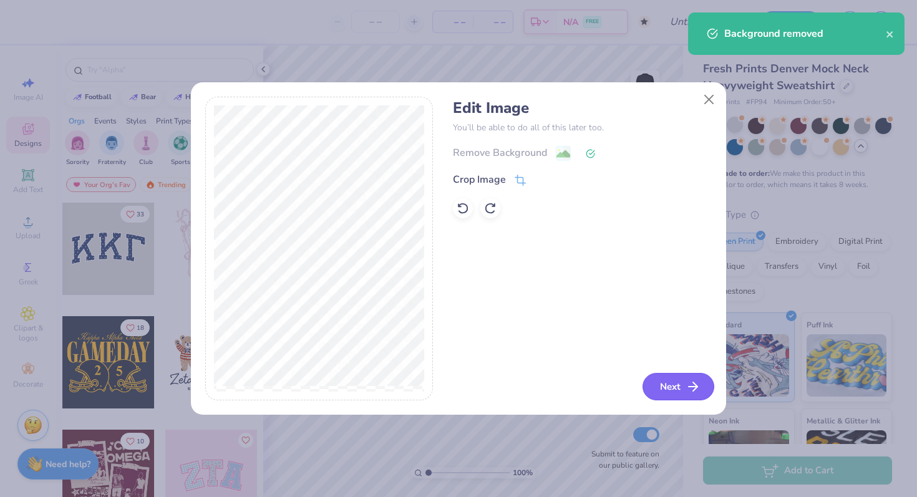
click at [692, 385] on icon "button" at bounding box center [692, 386] width 15 height 15
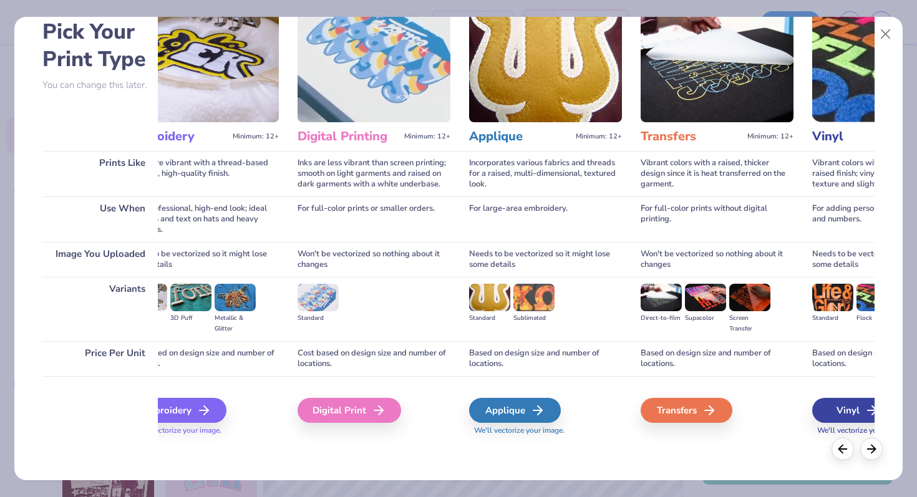
scroll to position [0, 0]
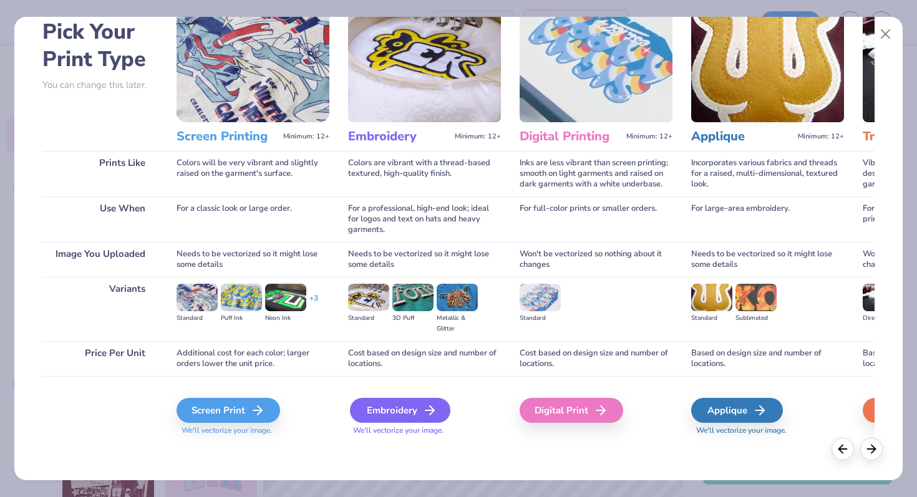
click at [377, 412] on div "Embroidery" at bounding box center [400, 410] width 100 height 25
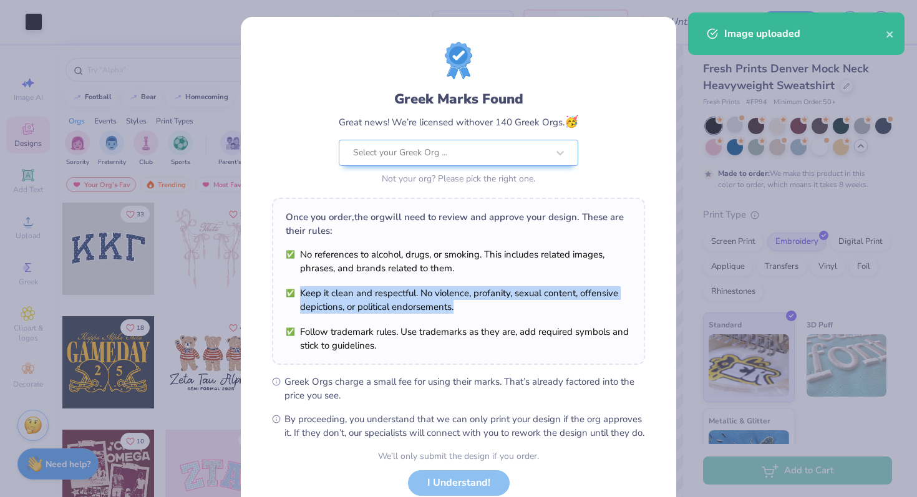
drag, startPoint x: 377, startPoint y: 412, endPoint x: 489, endPoint y: 279, distance: 173.5
click at [489, 279] on ul "No references to alcohol, drugs, or smoking. This includes related images, phra…" at bounding box center [459, 300] width 346 height 105
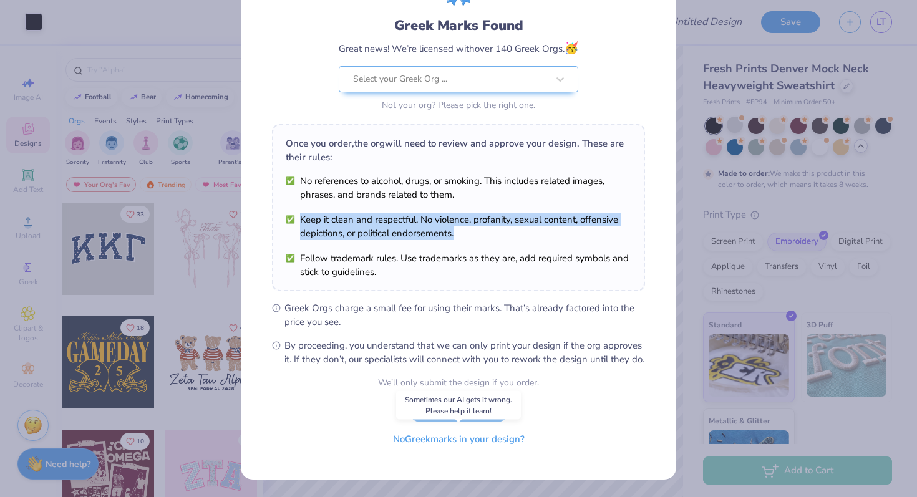
click at [461, 440] on button "No Greek marks in your design?" at bounding box center [458, 440] width 153 height 26
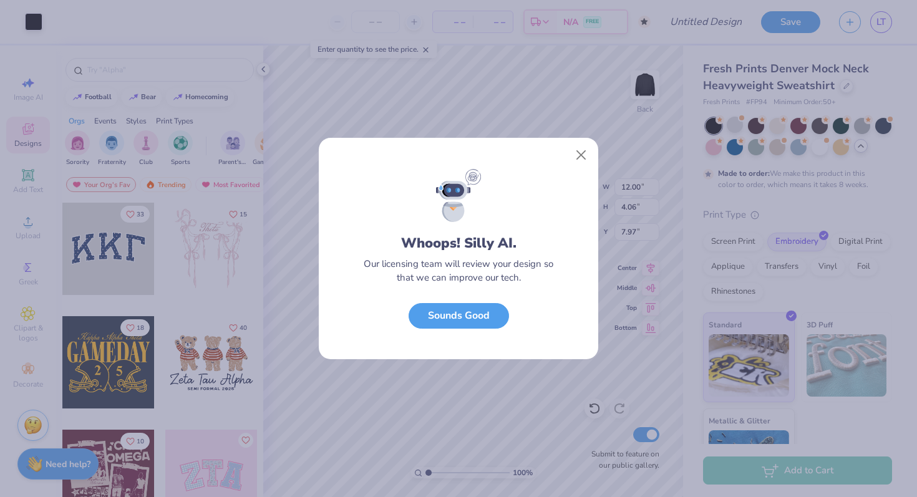
scroll to position [0, 0]
click at [475, 316] on button "Sounds Good" at bounding box center [459, 313] width 100 height 26
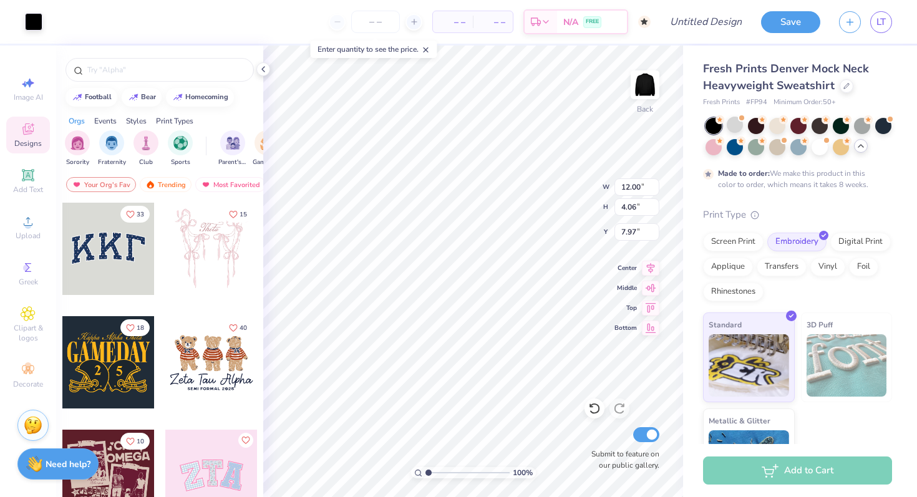
type input "3.00"
click at [32, 21] on div at bounding box center [33, 20] width 17 height 17
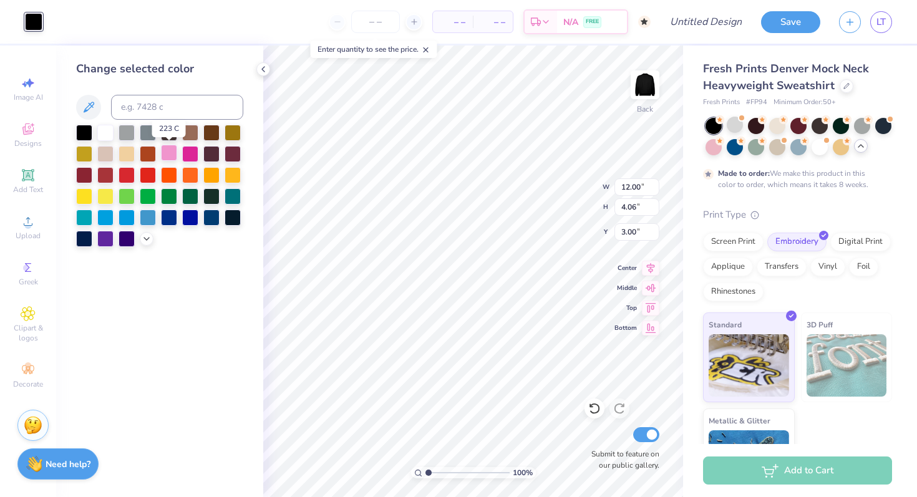
click at [166, 157] on div at bounding box center [169, 153] width 16 height 16
type input "8.29"
type input "2.80"
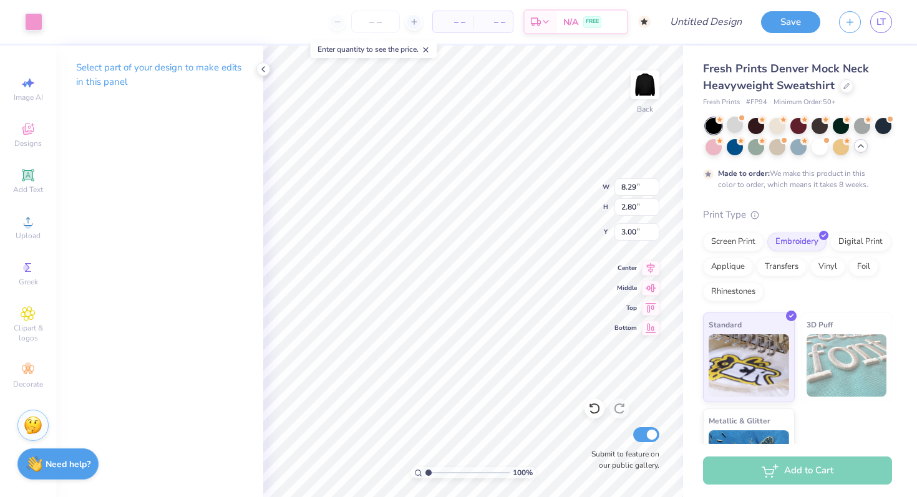
type input "7.25"
type input "2.45"
type input "5.98"
type input "2.02"
click at [701, 20] on input "Design Title" at bounding box center [720, 21] width 61 height 25
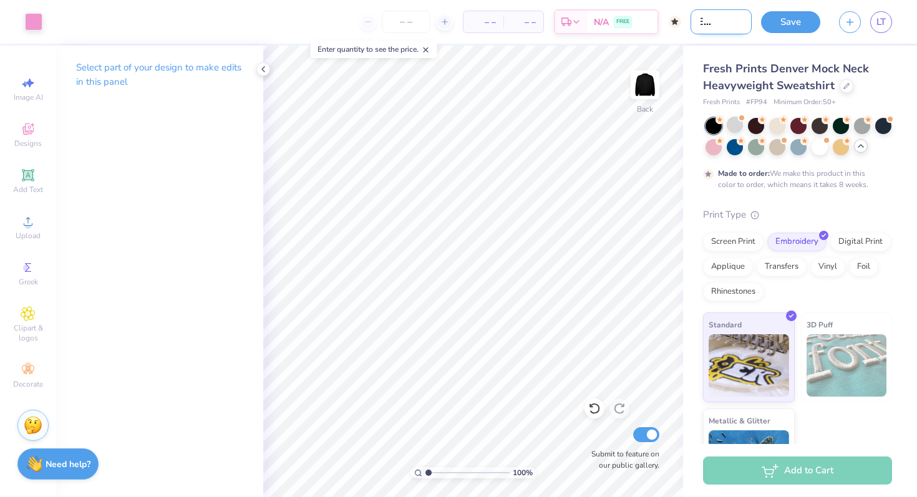
scroll to position [0, 35]
type input "Pink Embroidery"
click at [776, 19] on button "Save" at bounding box center [790, 20] width 59 height 22
click at [264, 67] on polyline at bounding box center [263, 69] width 2 height 5
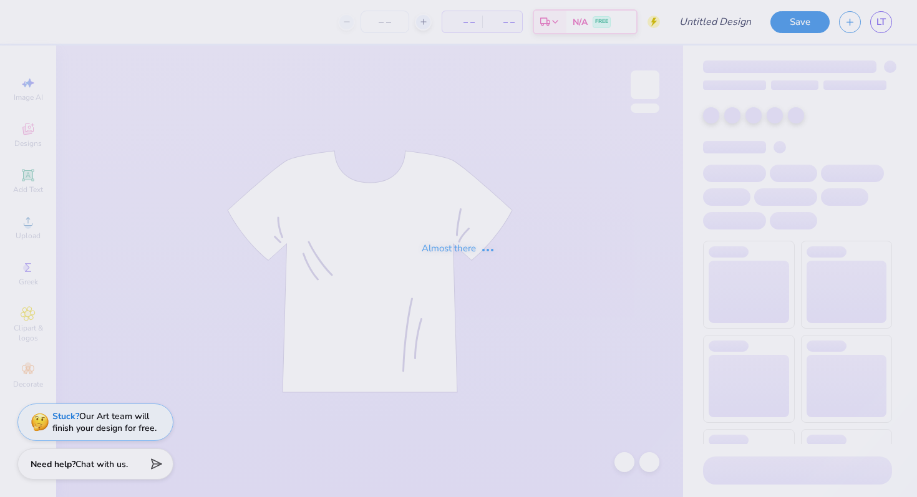
type input "Pink Embroidery"
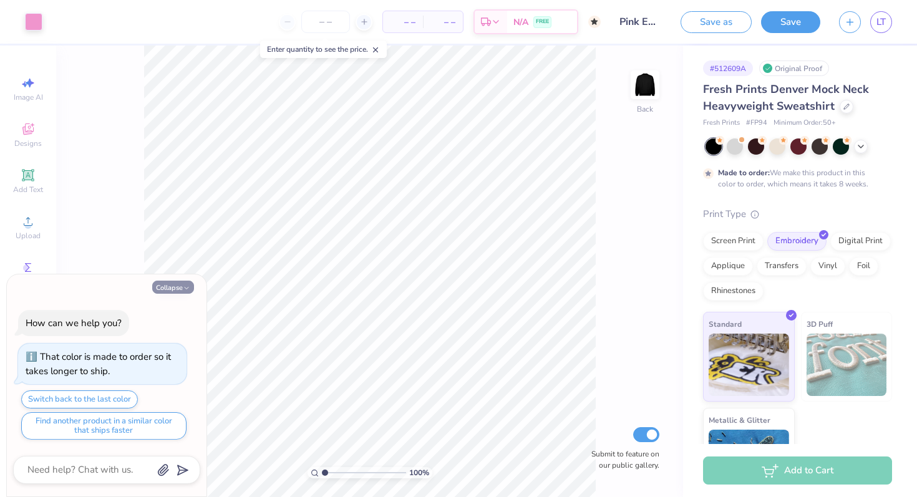
click at [183, 284] on icon "button" at bounding box center [186, 287] width 7 height 7
type textarea "x"
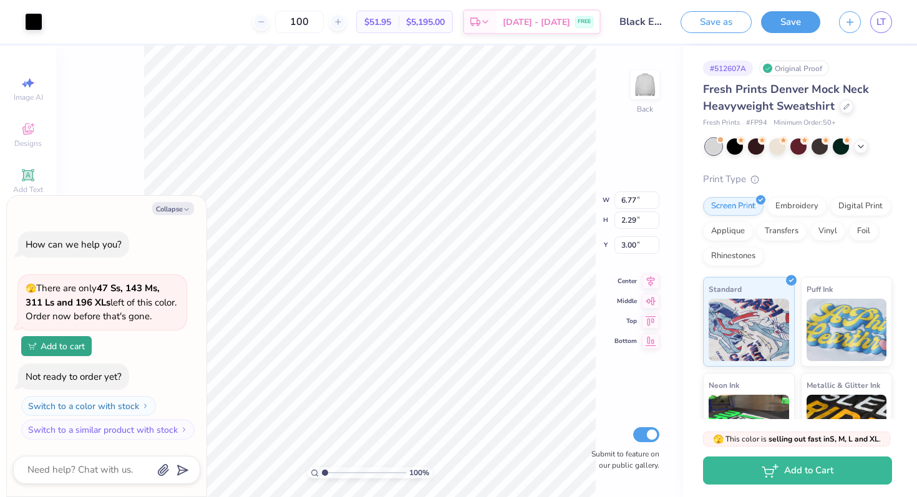
type textarea "x"
type input "5.99"
type input "2.03"
type textarea "x"
type input "5.98"
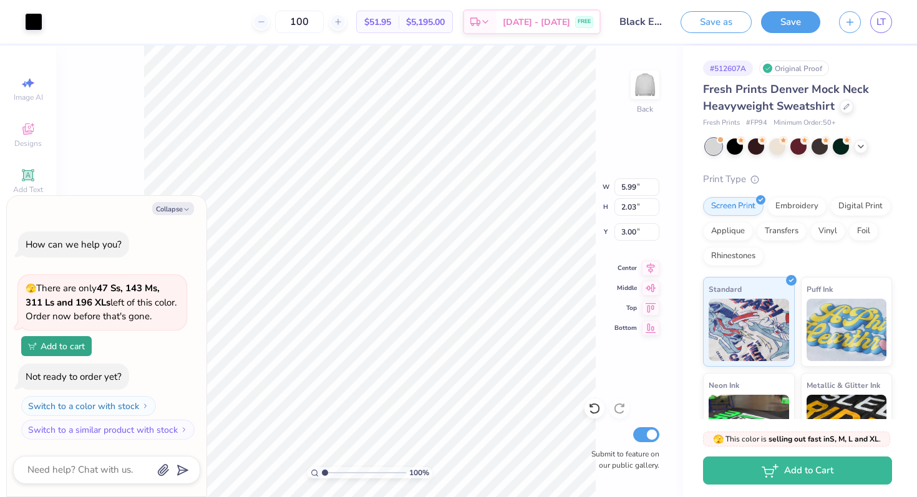
type input "2.02"
type textarea "x"
click at [798, 12] on button "Save" at bounding box center [790, 20] width 59 height 22
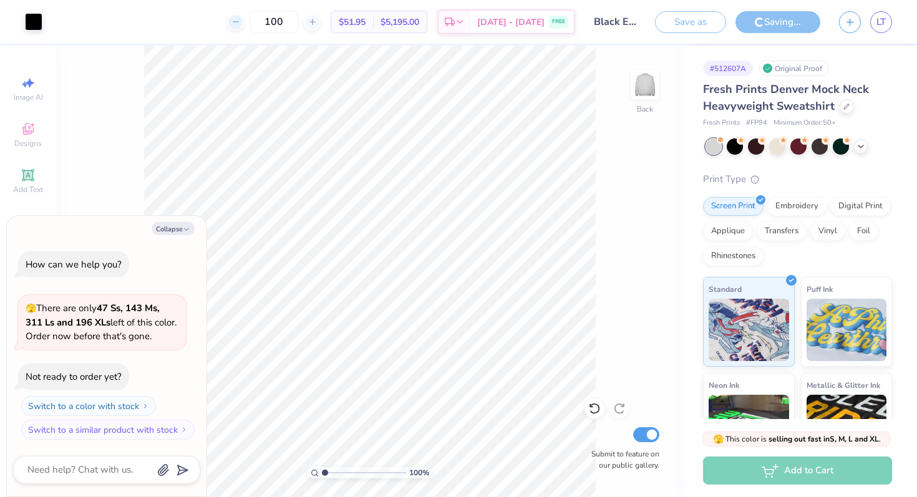
click at [240, 21] on icon at bounding box center [235, 21] width 9 height 9
type input "99"
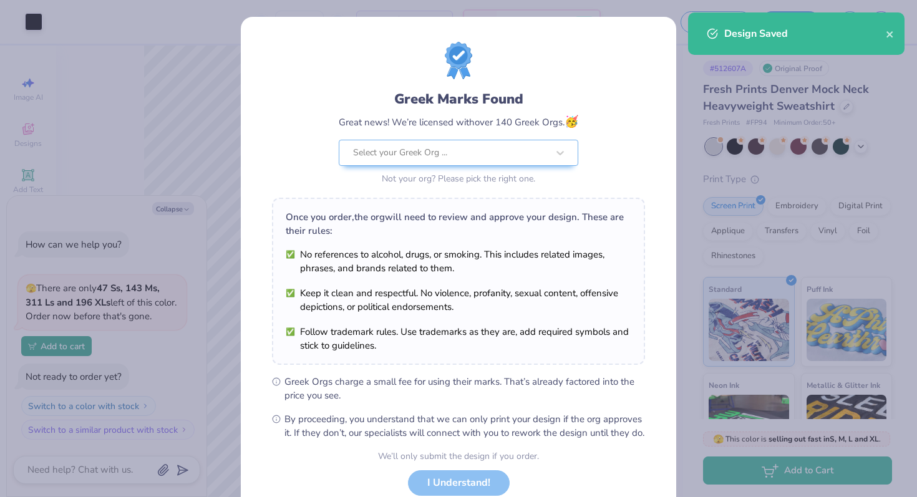
scroll to position [87, 0]
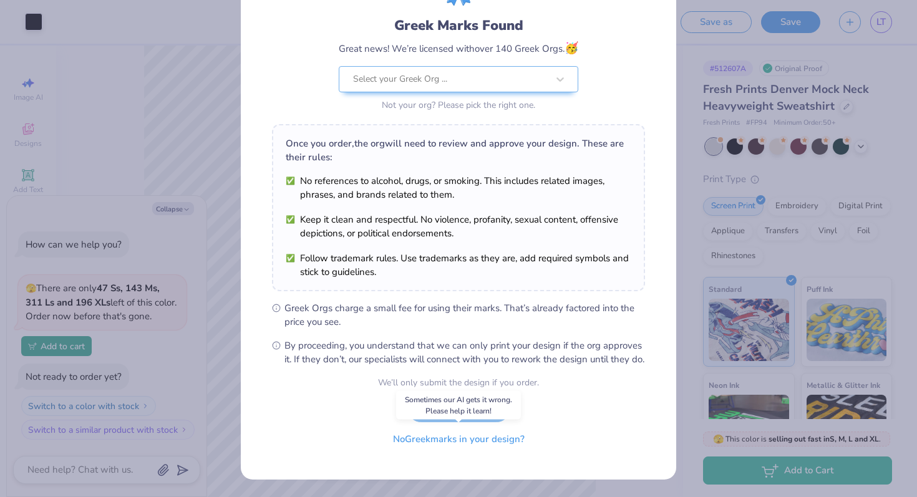
click at [457, 443] on button "No Greek marks in your design?" at bounding box center [458, 440] width 153 height 26
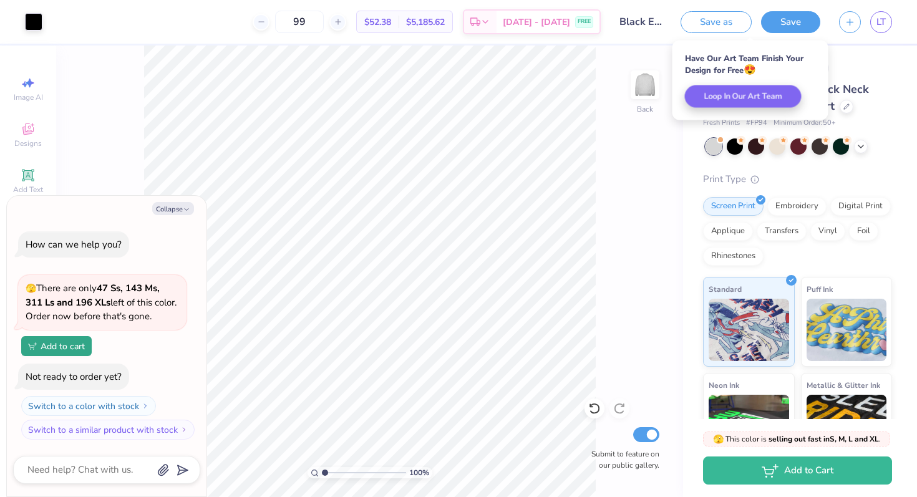
type textarea "x"
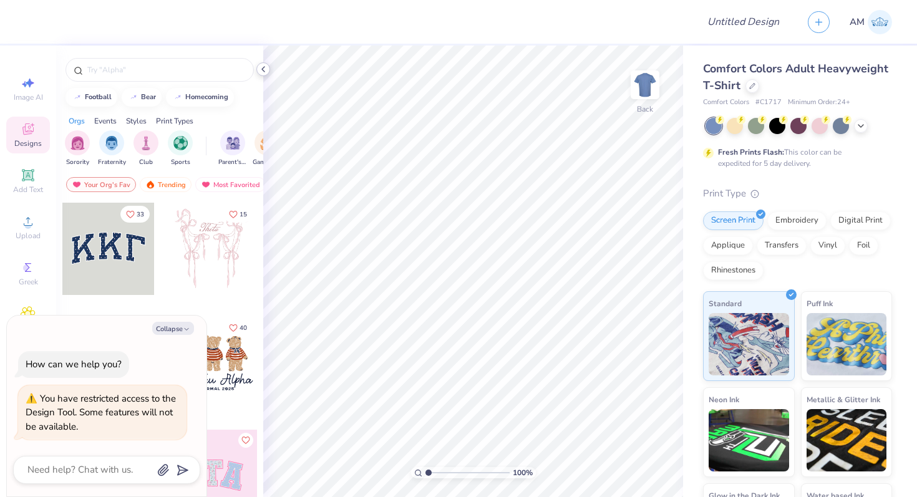
click at [263, 67] on icon at bounding box center [263, 69] width 10 height 10
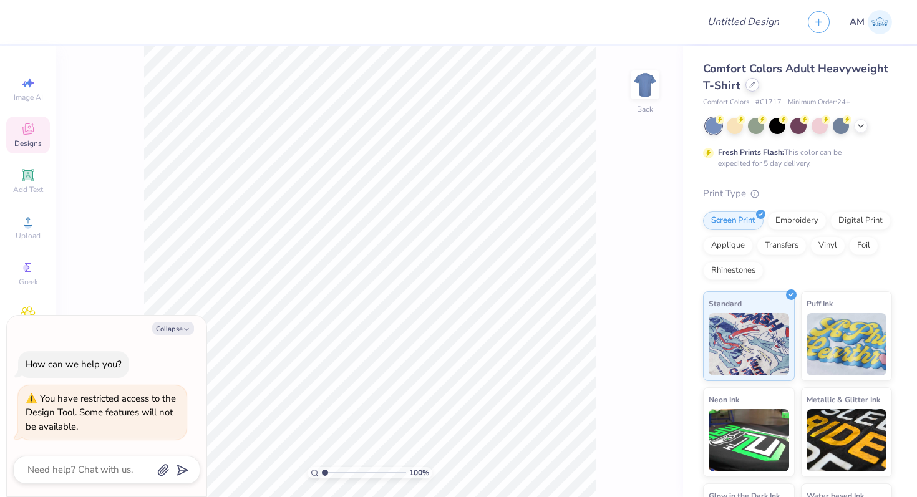
click at [757, 88] on div at bounding box center [752, 85] width 14 height 14
type textarea "x"
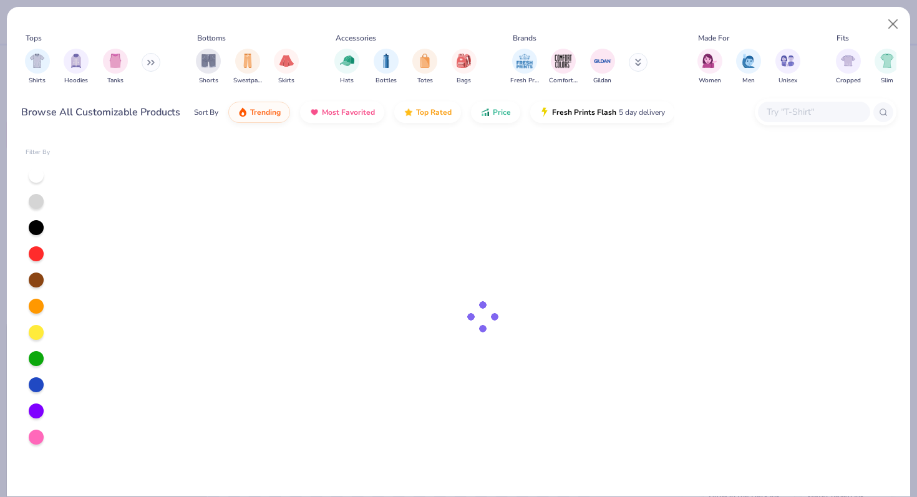
click at [803, 113] on input "text" at bounding box center [813, 112] width 96 height 14
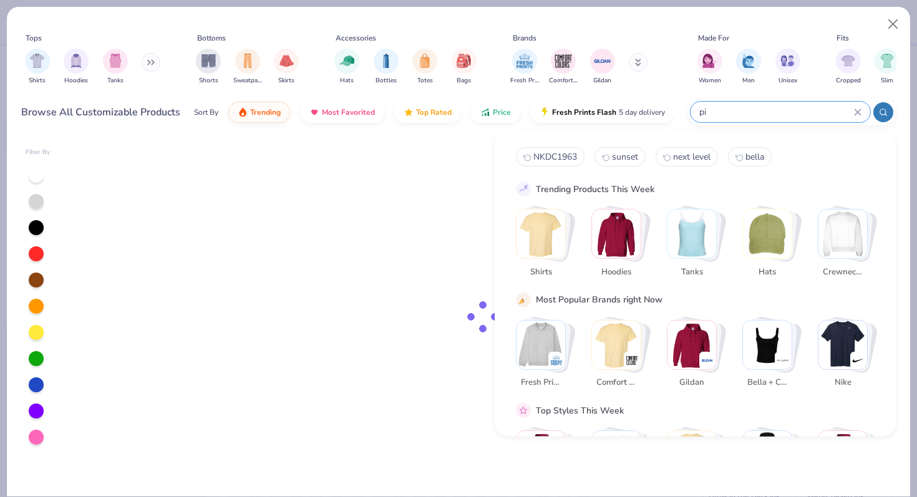
type input "pin"
type textarea "x"
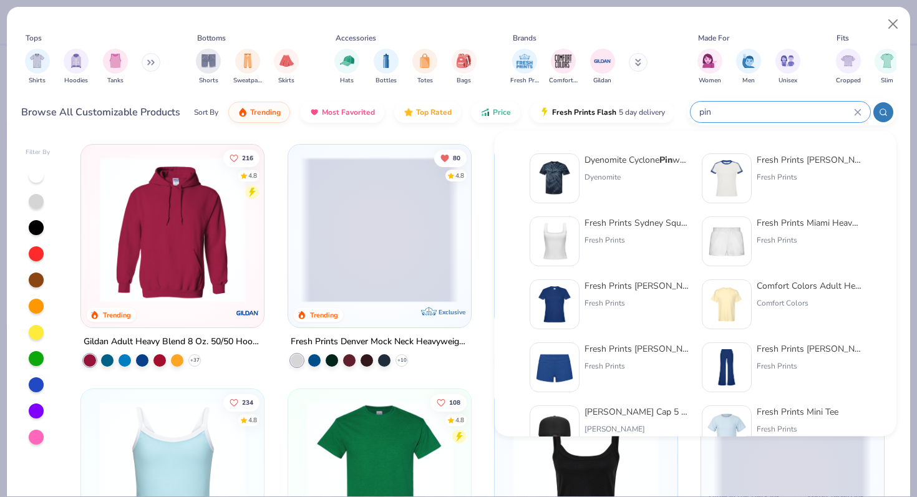
scroll to position [88, 0]
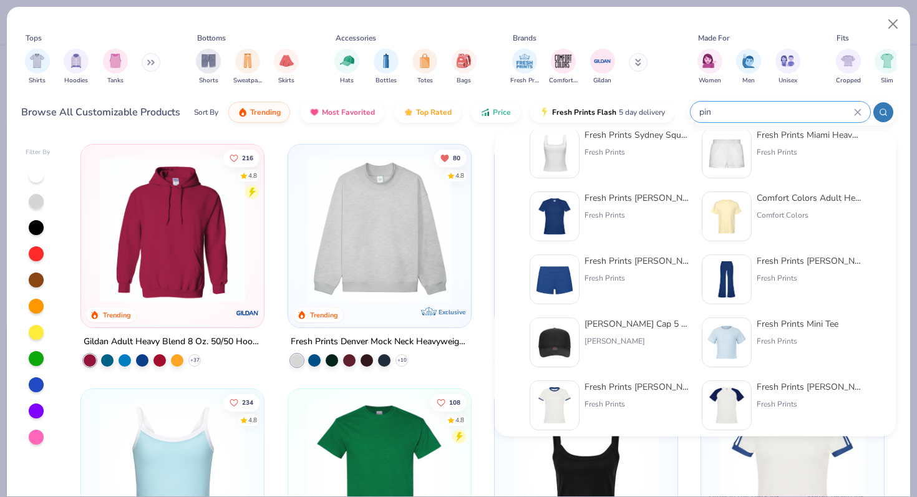
type input "pin"
click at [299, 11] on div "Tops Shirts Hoodies Tanks Bottoms Shorts Sweatpants Skirts Accessories Hats Bot…" at bounding box center [458, 71] width 903 height 128
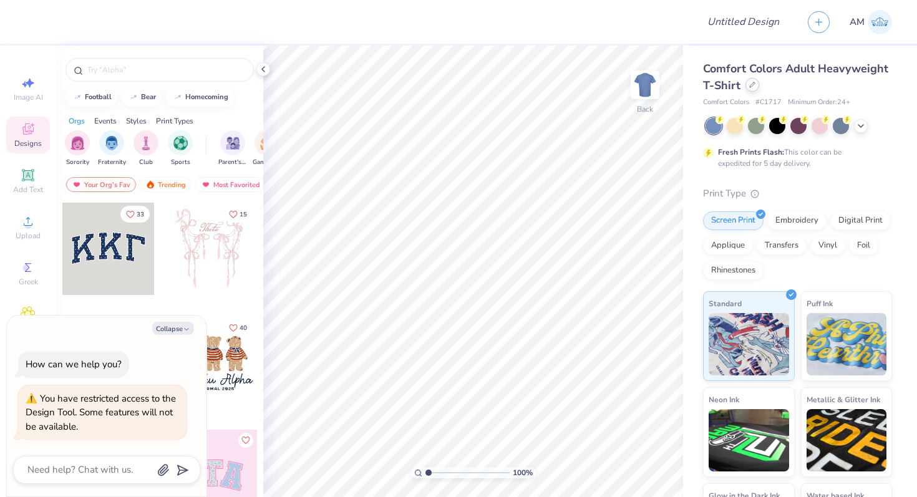
click at [749, 85] on icon at bounding box center [752, 85] width 6 height 6
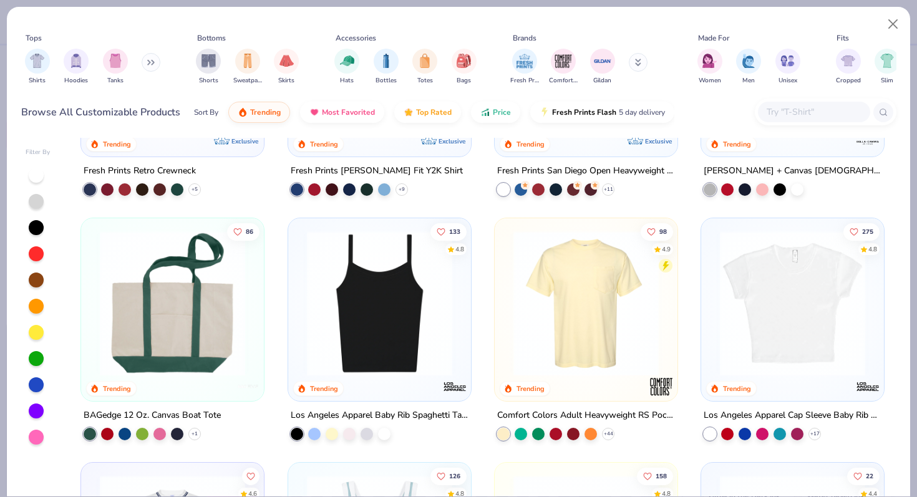
scroll to position [906, 0]
click at [572, 376] on div at bounding box center [586, 306] width 170 height 164
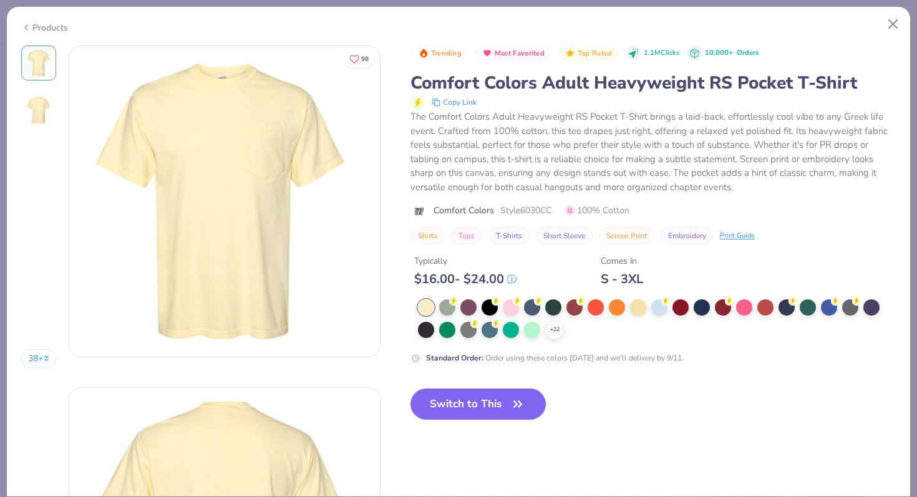
click at [475, 217] on div "Trending Most Favorited Top Rated 1.1M Clicks 10,000+ Orders Comfort Colors Adu…" at bounding box center [652, 146] width 485 height 200
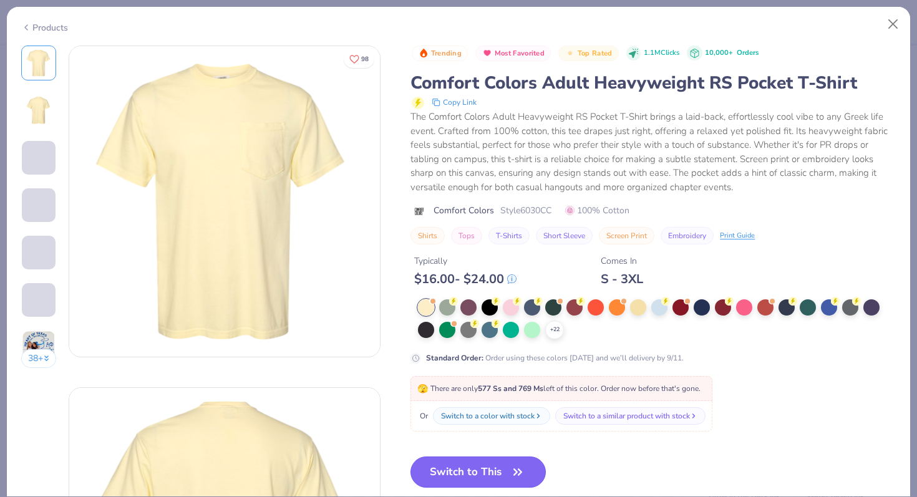
click at [483, 467] on button "Switch to This" at bounding box center [477, 472] width 135 height 31
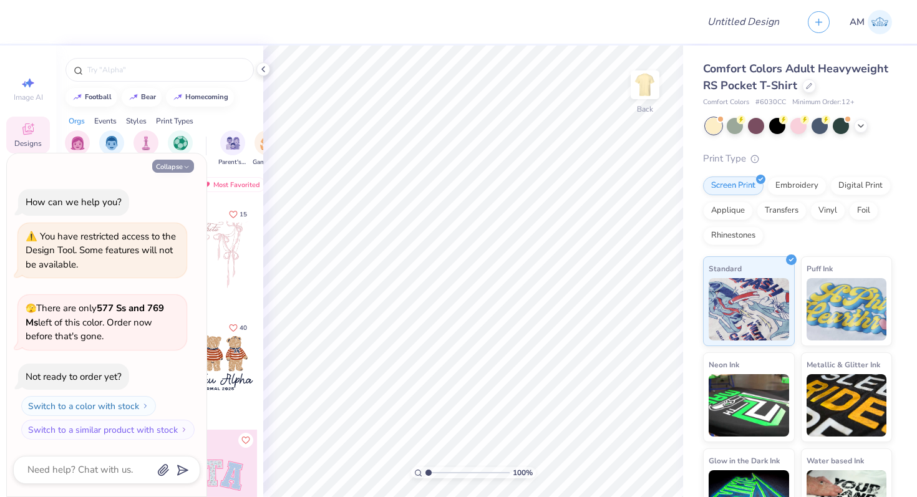
click at [160, 166] on button "Collapse" at bounding box center [173, 166] width 42 height 13
type textarea "x"
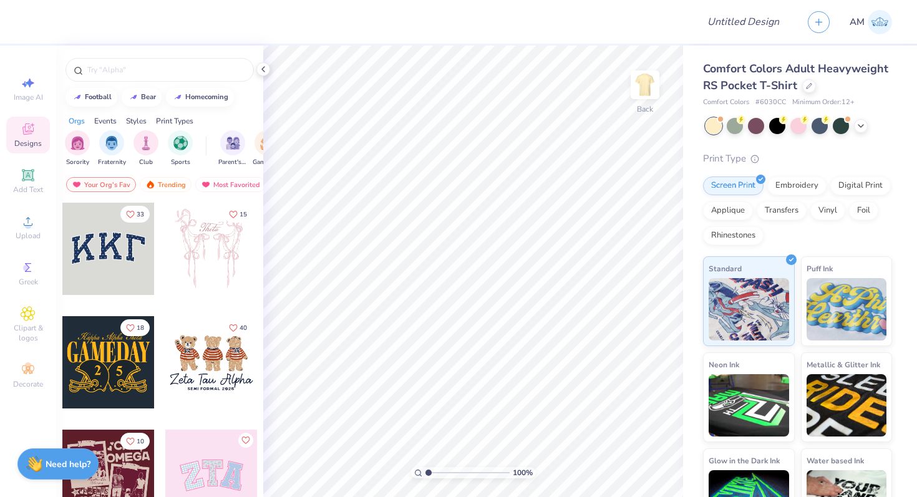
click at [210, 365] on div at bounding box center [211, 362] width 92 height 92
